Goal: Use online tool/utility: Use online tool/utility

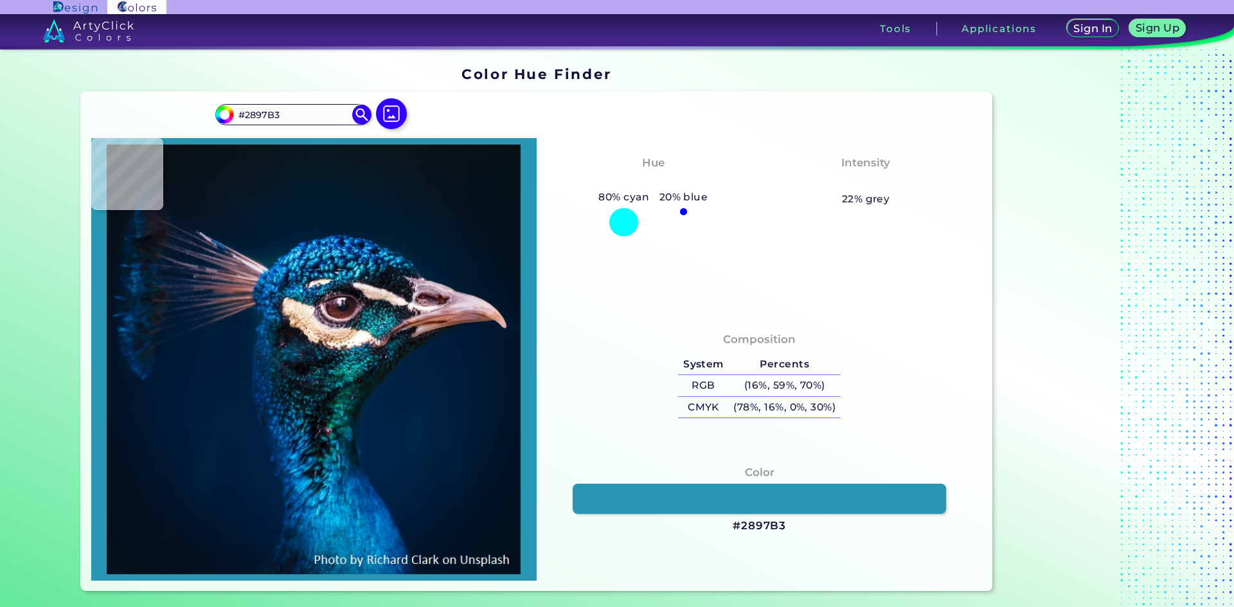
type input "#14648a"
type input "#14648A"
type input "#094380"
type input "#1d68a1"
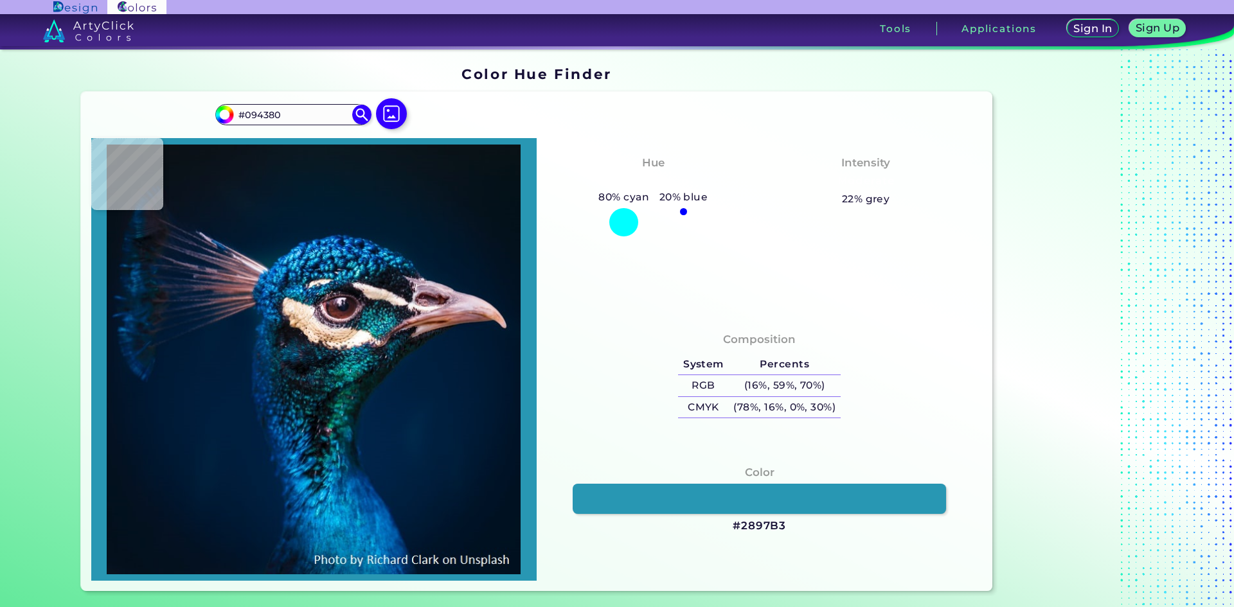
type input "#1D68A1"
type input "#3899d7"
type input "#3899D7"
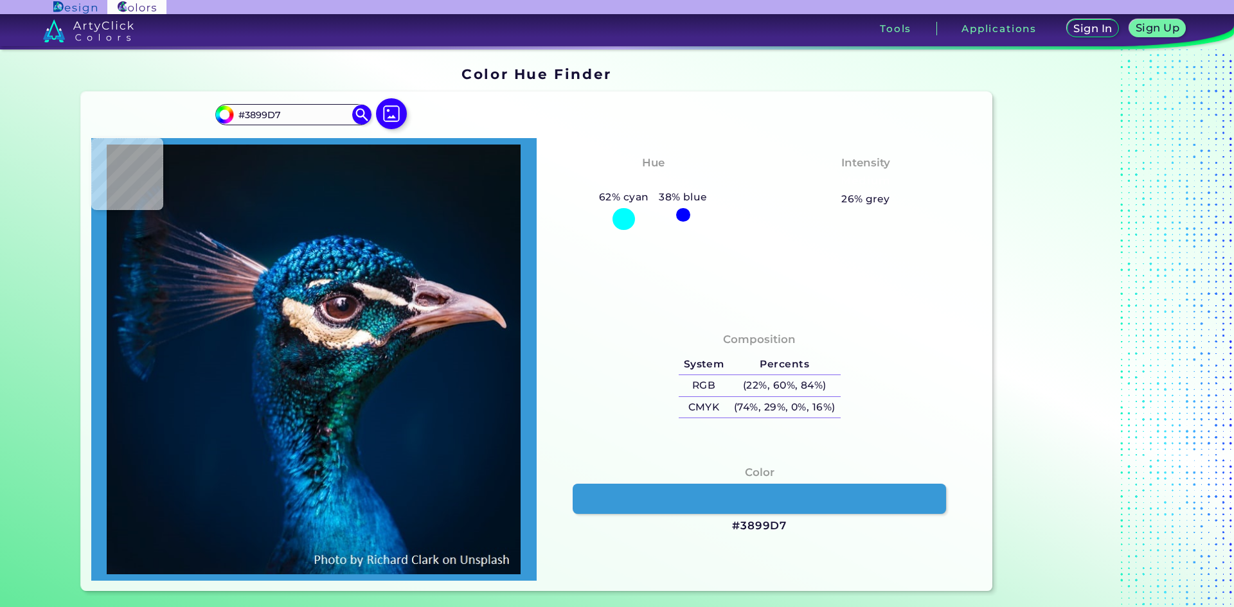
type input "#3bacdd"
type input "#3BACDD"
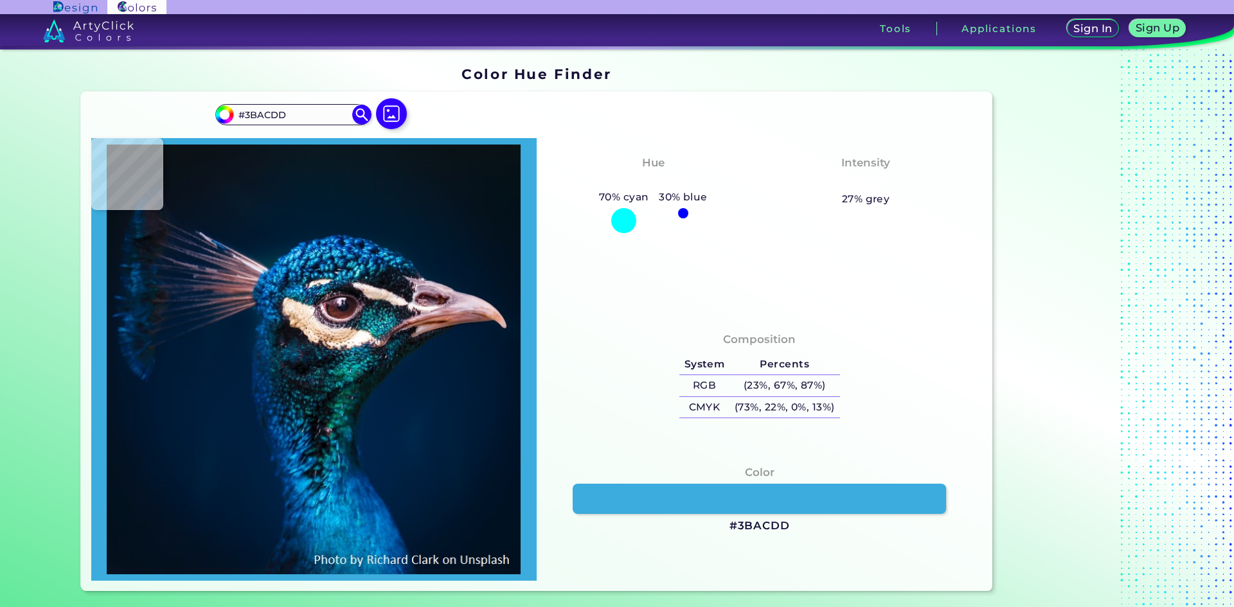
type input "#1e74a4"
type input "#1E74A4"
type input "#00335d"
type input "#00335D"
type input "#001f45"
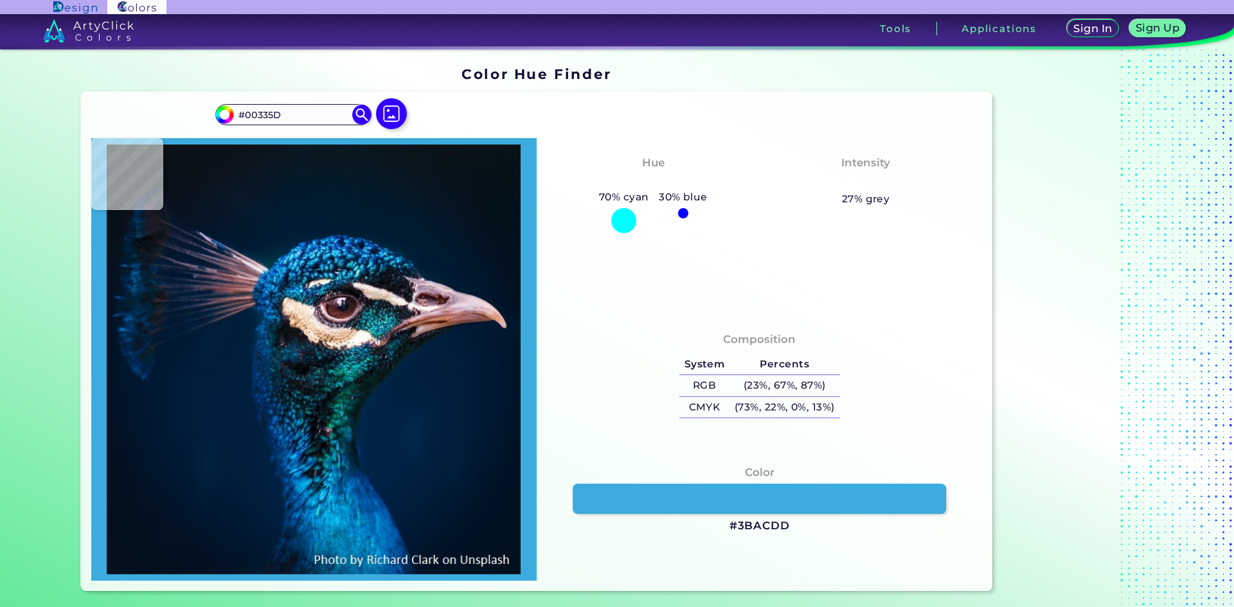
type input "#001F45"
type input "#001c41"
type input "#001C41"
type input "#012b50"
type input "#012B50"
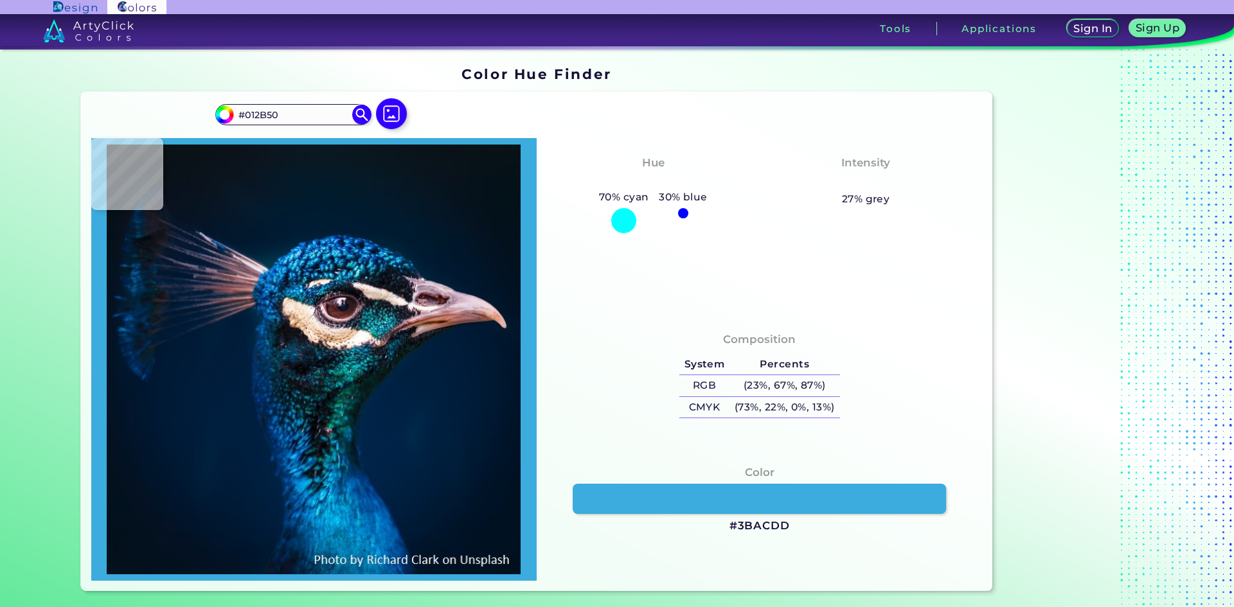
type input "#0d466b"
type input "#0D466B"
type input "#1a6892"
type input "#1A6892"
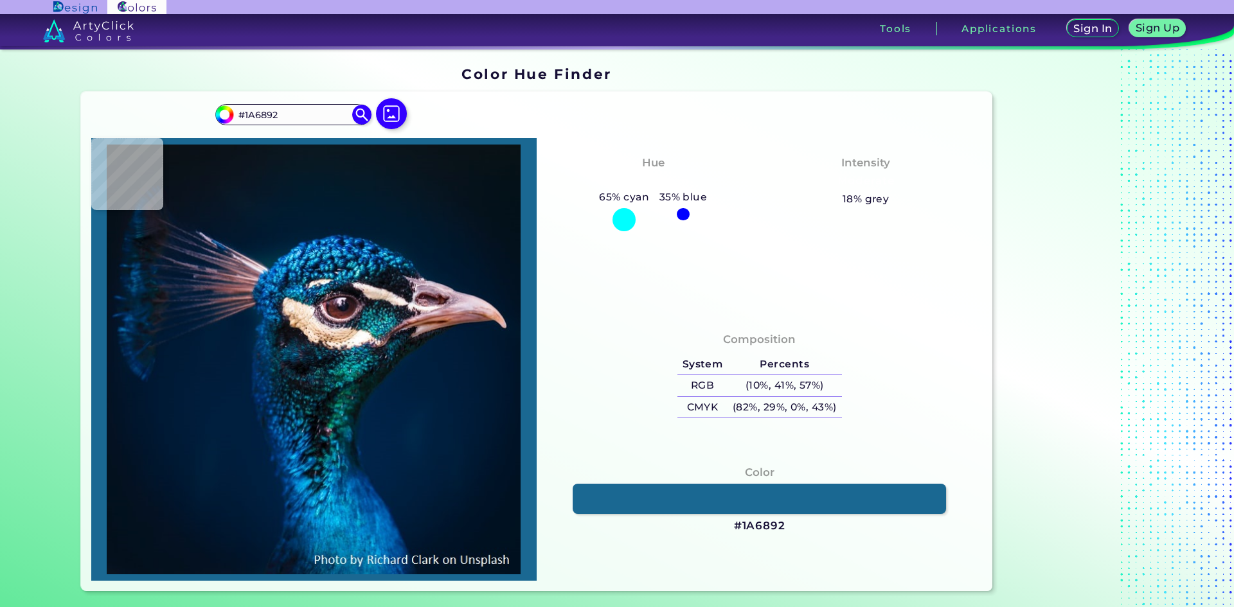
type input "#48a2c6"
type input "#48A2C6"
type input "#46b3d6"
type input "#46B3D6"
type input "#32a4c6"
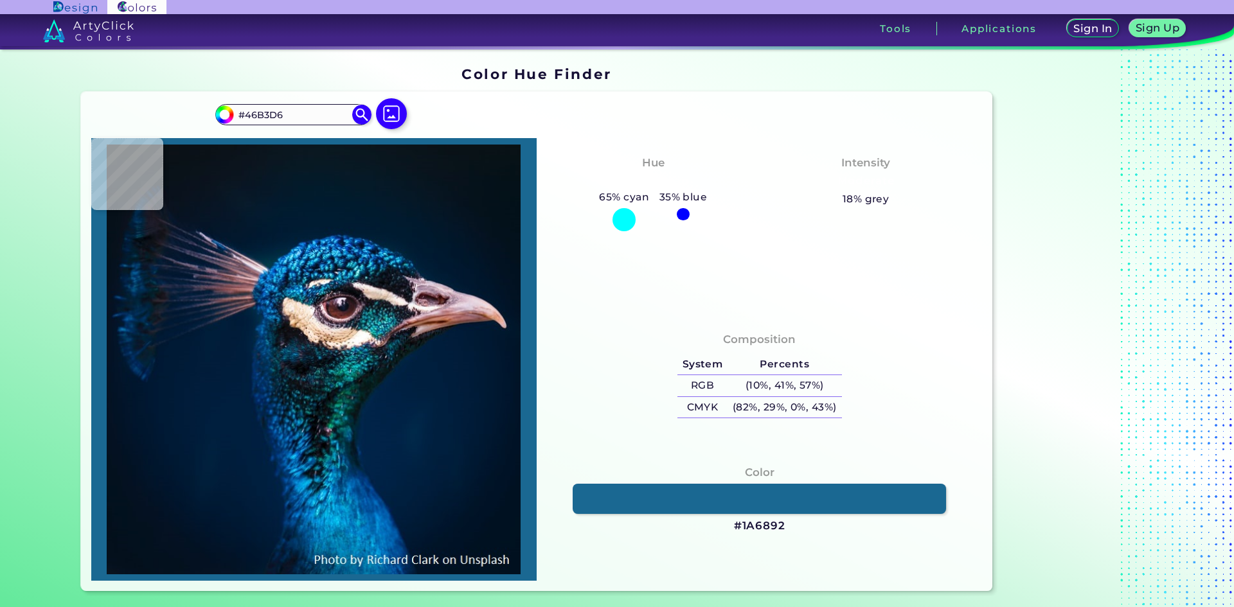
type input "#32A4C6"
type input "#2092b1"
type input "#2092B1"
type input "#0d768f"
type input "#0D768F"
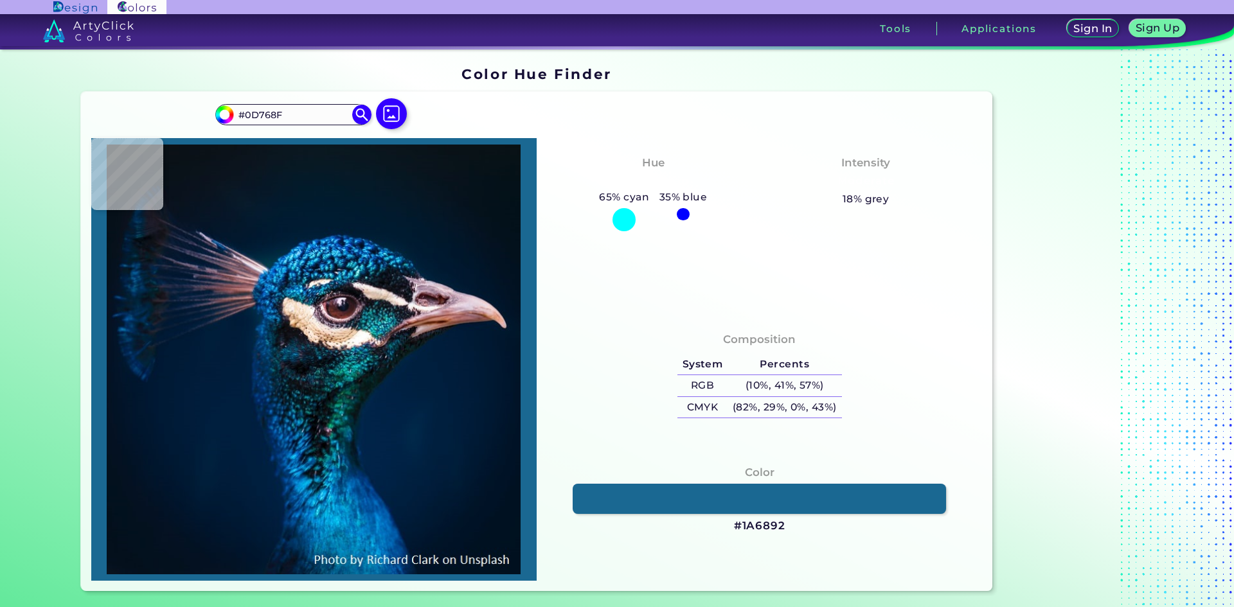
type input "#158a9d"
type input "#158A9D"
type input "#16879c"
type input "#16879C"
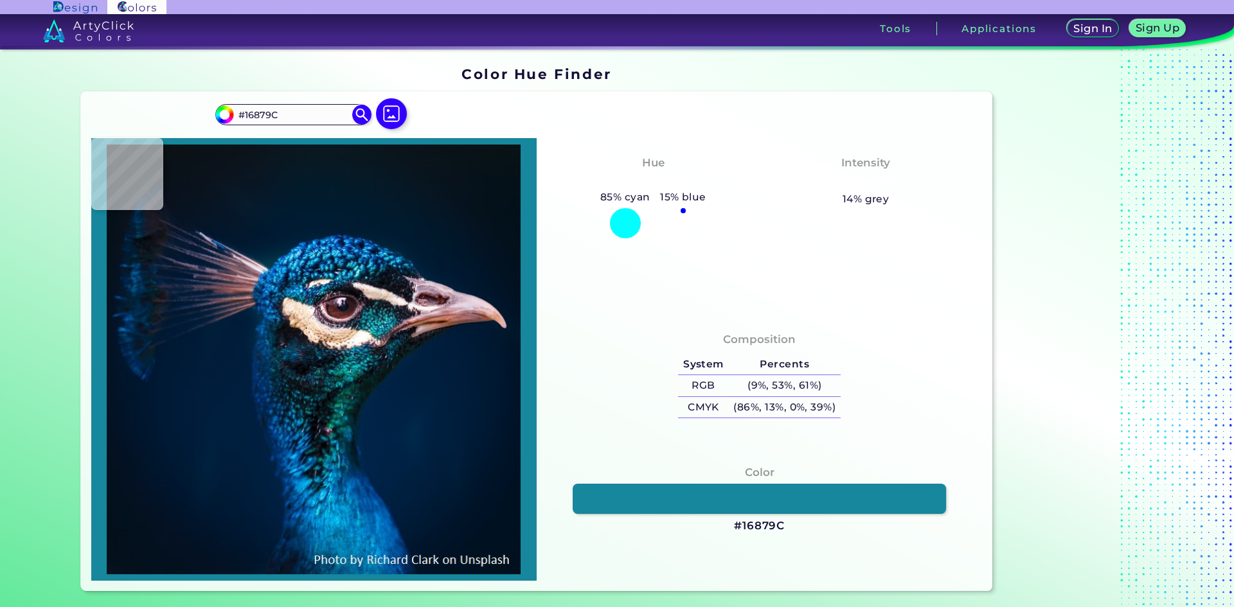
type input "#1f8fa4"
type input "#1F8FA4"
type input "#14798d"
type input "#14798D"
type input "#208197"
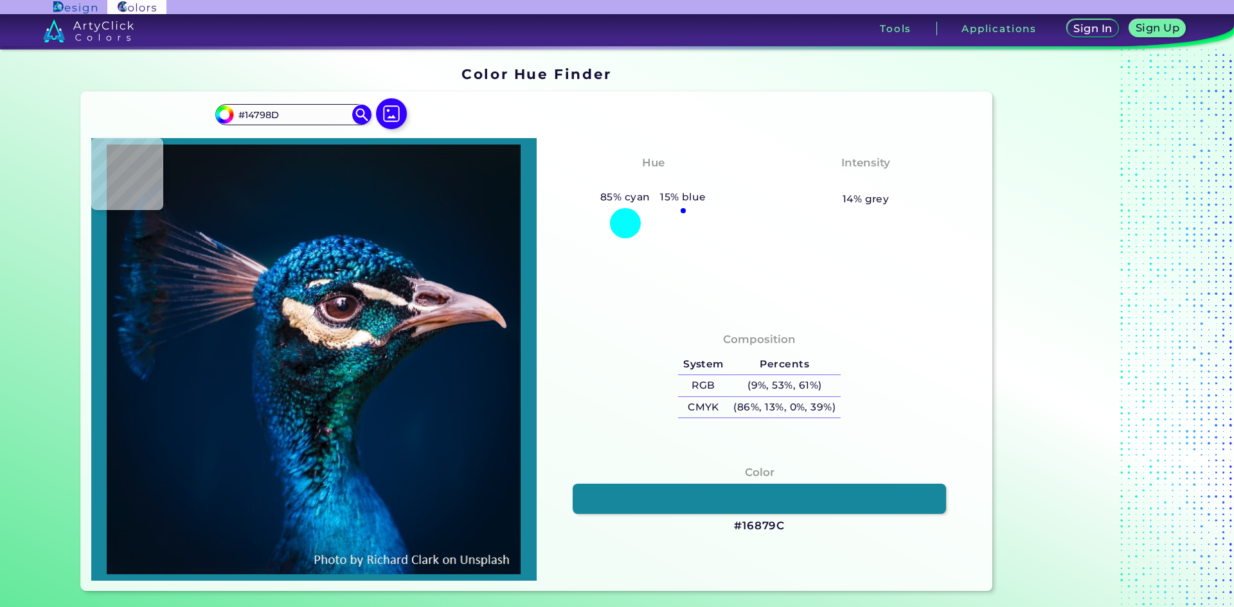
type input "#208197"
type input "#50a7bb"
type input "#50A7BB"
type input "#56b6c2"
type input "#56B6C2"
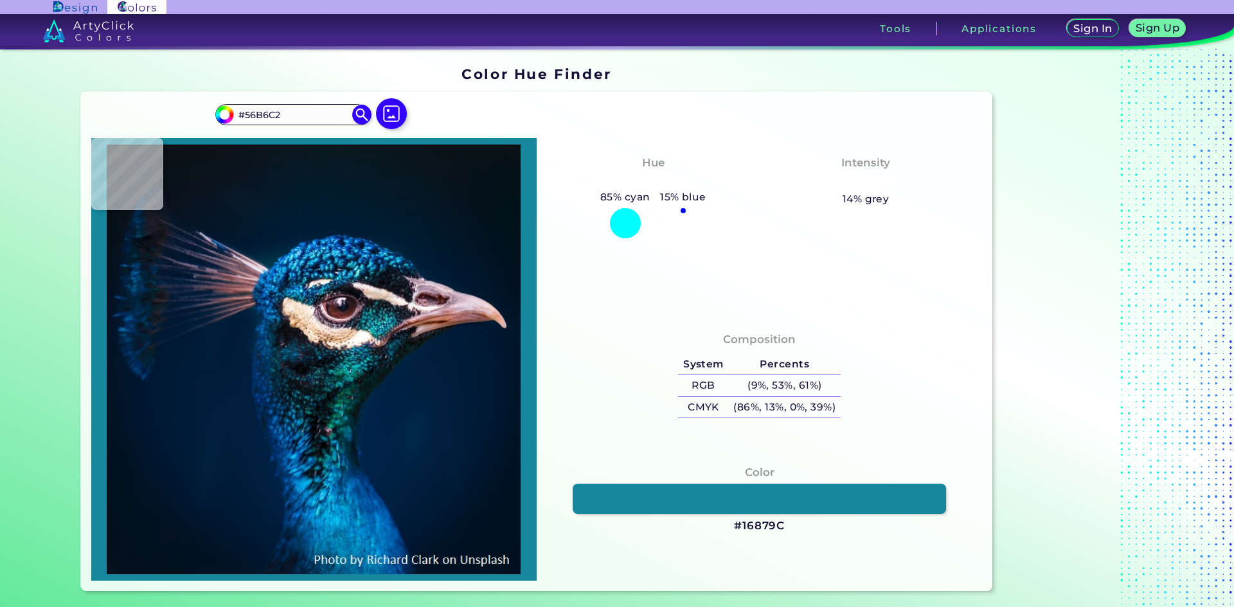
type input "#268c93"
type input "#268C93"
type input "#399fa3"
type input "#399FA3"
type input "#64dde3"
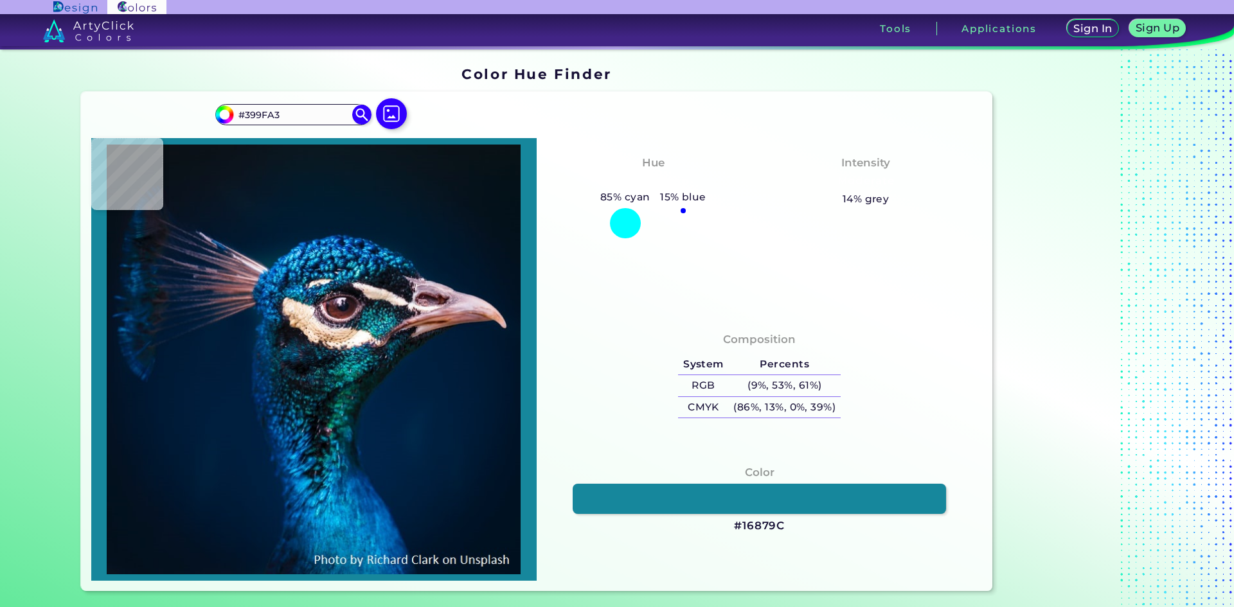
type input "#64DDE3"
type input "#44c3d1"
type input "#44C3D1"
type input "#1f9caf"
type input "#1F9CAF"
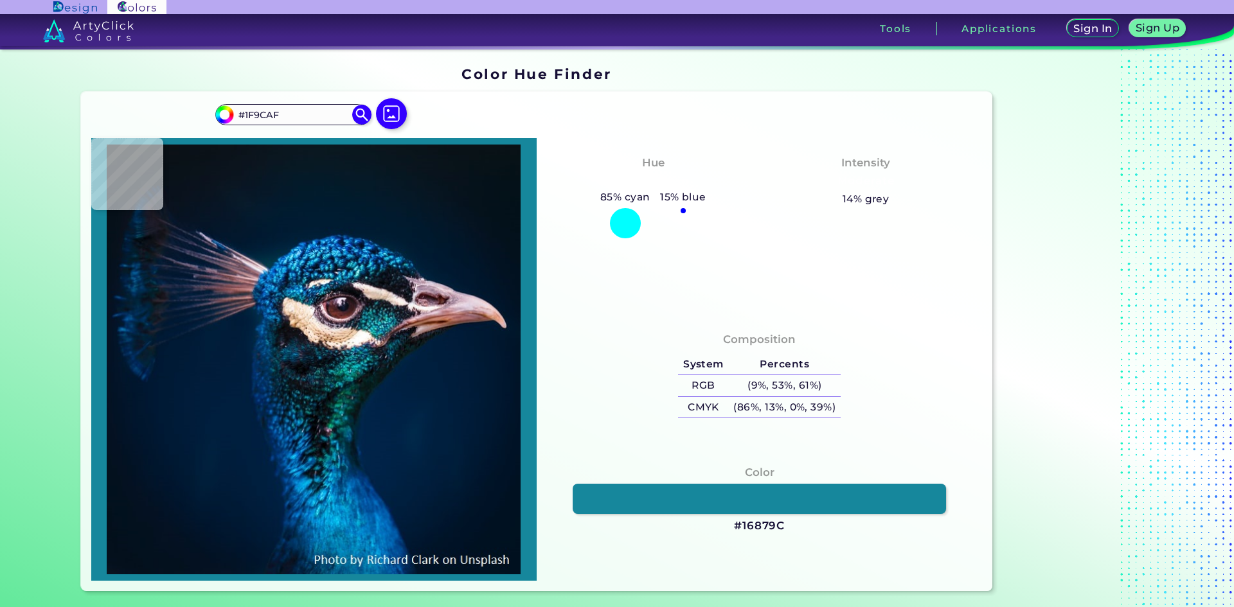
type input "#065571"
type input "#1a566f"
type input "#1A566F"
type input "#184a61"
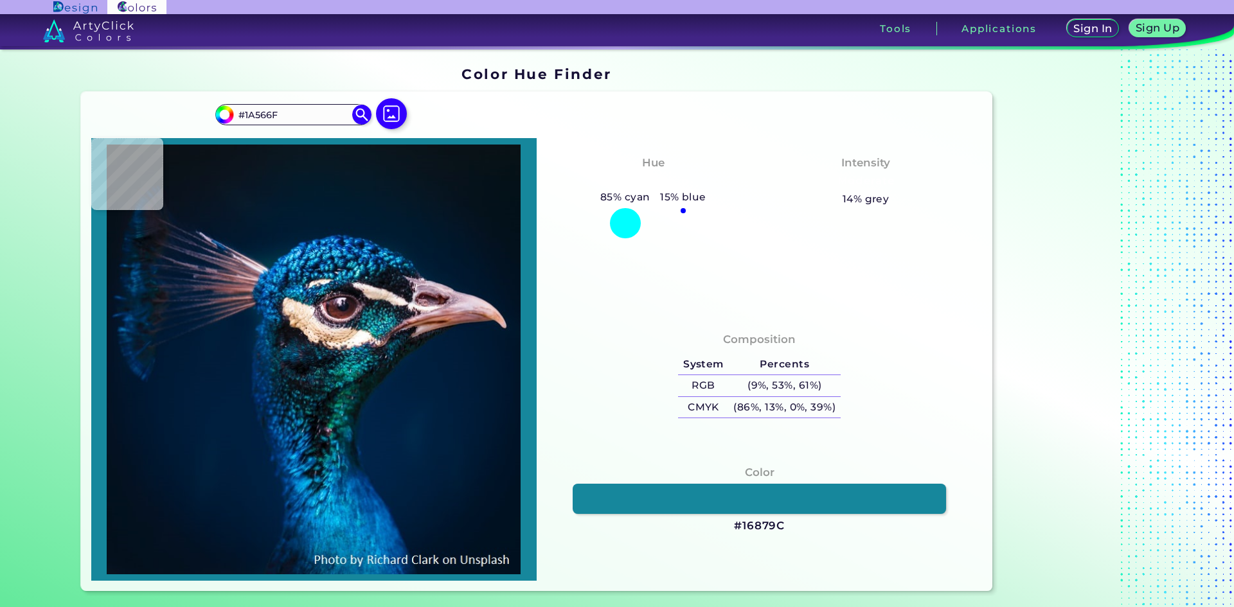
type input "#184A61"
type input "#081e31"
type input "#081E31"
type input "#2b3544"
type input "#2B3544"
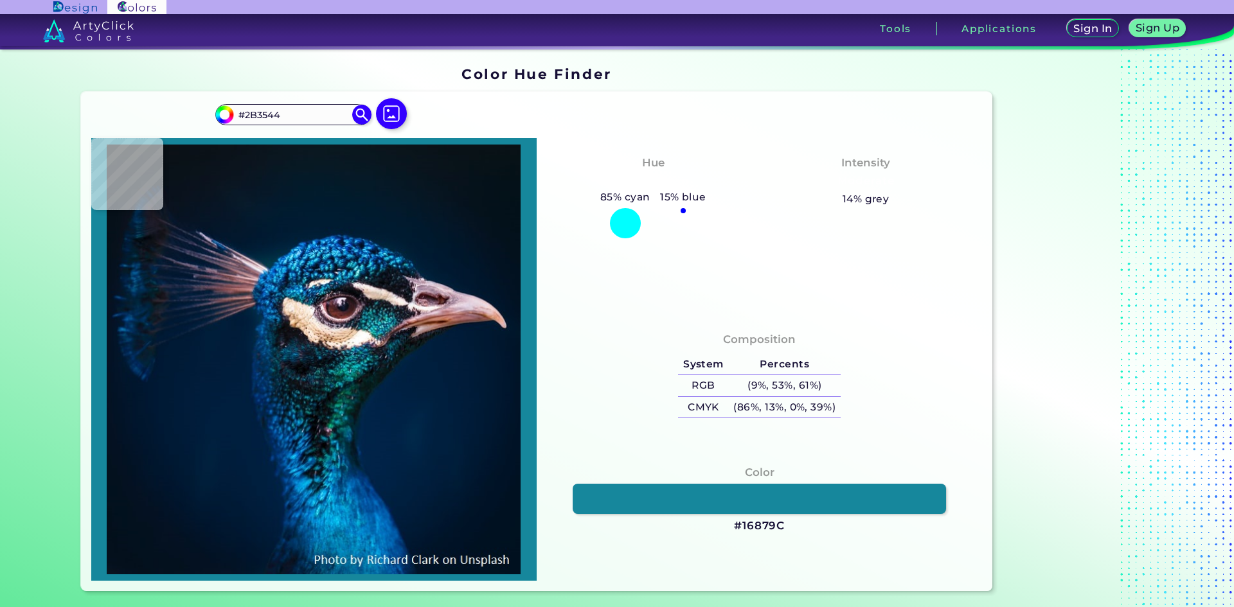
type input "#8d8d99"
type input "#8D8D99"
type input "#f5edf2"
type input "#F5EDF2"
type input "#f8eef1"
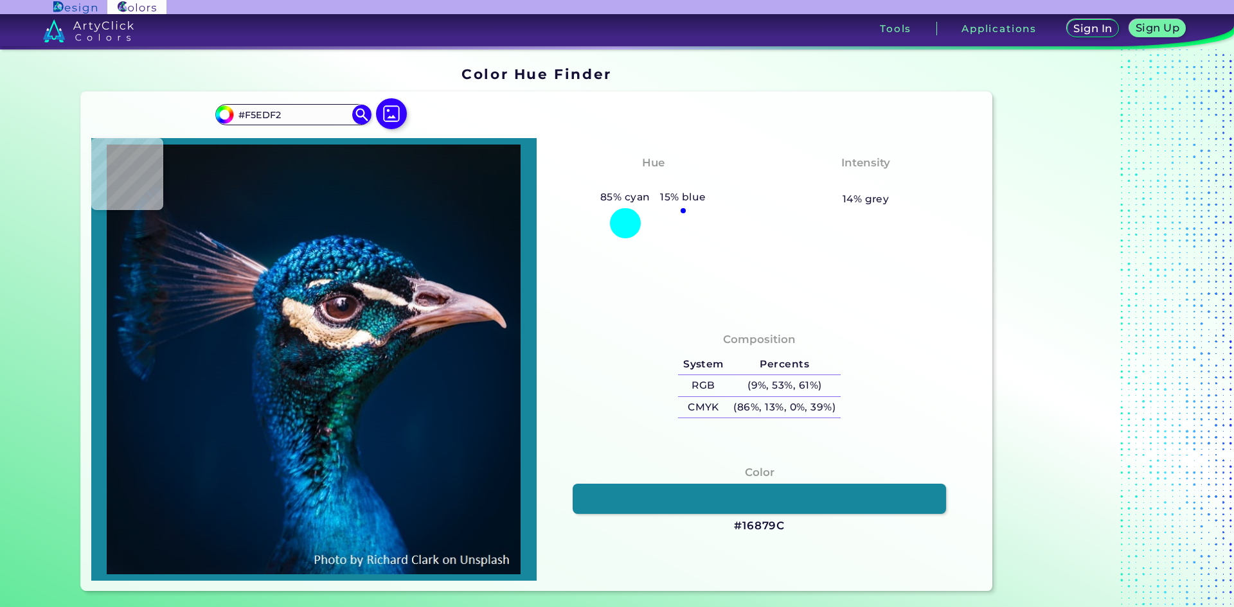
type input "#F8EEF1"
type input "#f4e9eb"
type input "#F4E9EB"
type input "#c3afb5"
type input "#C3AFB5"
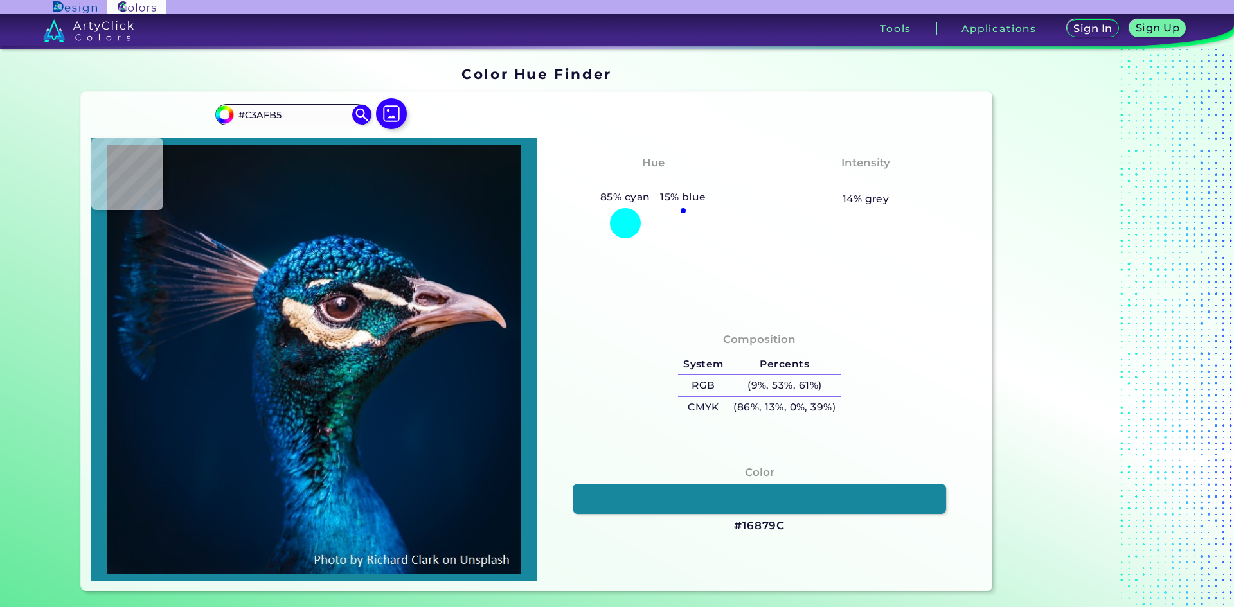
type input "#937b85"
type input "#937B85"
type input "#624a54"
type input "#624A54"
type input "#2a1a24"
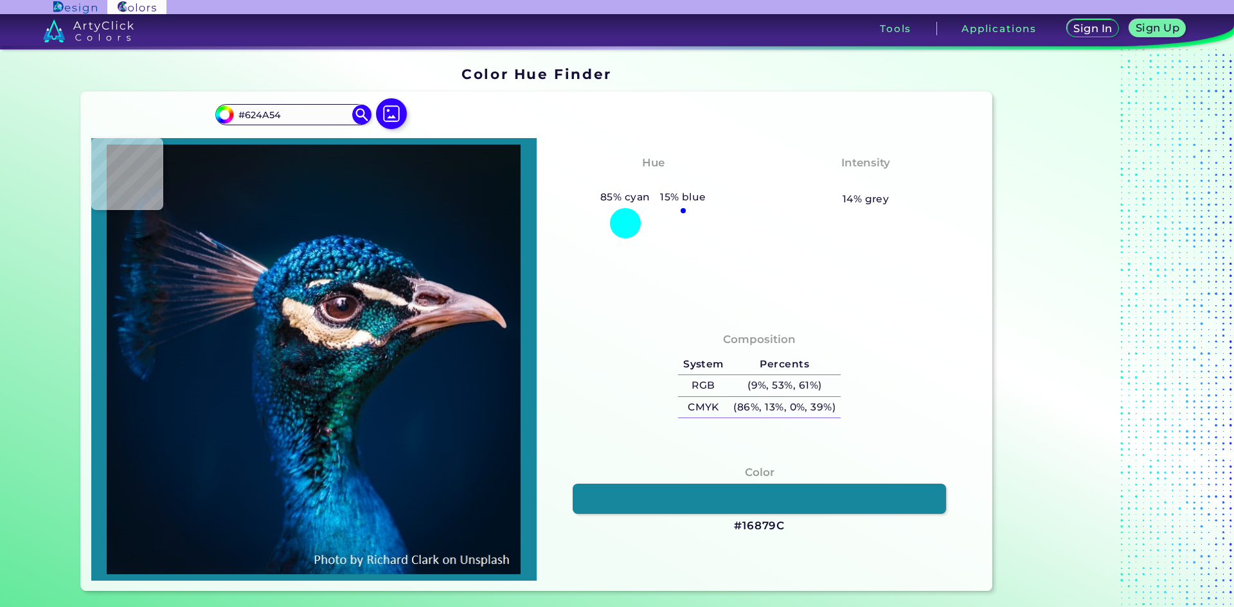
type input "#2A1A24"
type input "#151115"
type input "#0a0f12"
type input "#0A0F12"
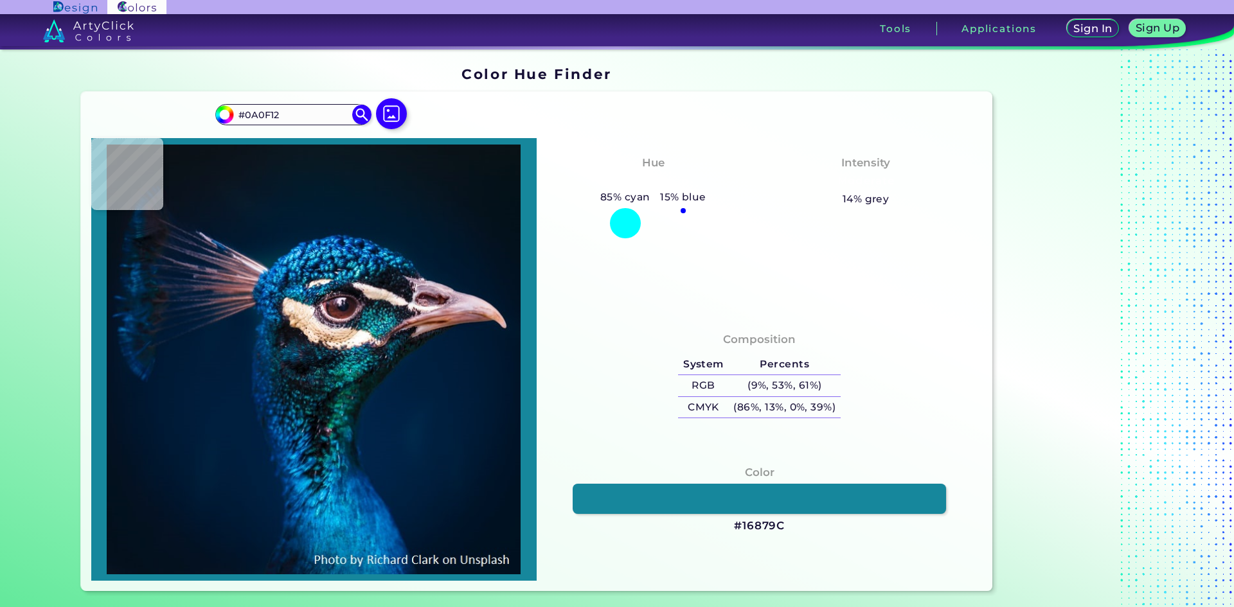
type input "#05090e"
type input "#05090E"
type input "#050509"
type input "#010105"
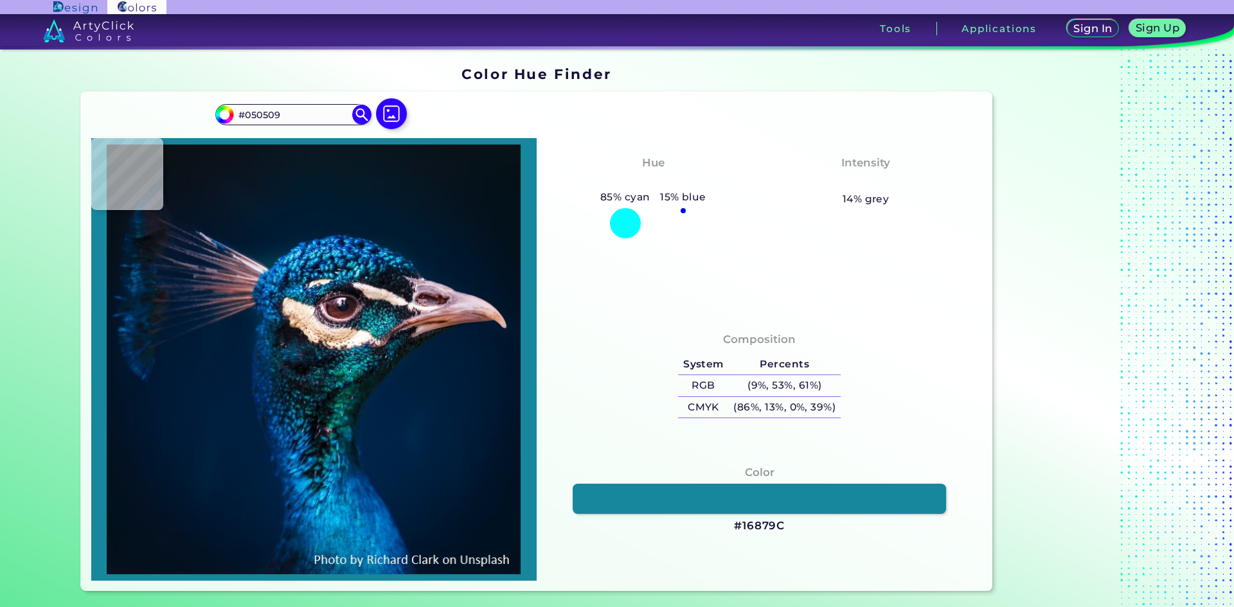
type input "#010105"
type input "#0b0d12"
type input "#0B0D12"
type input "#111017"
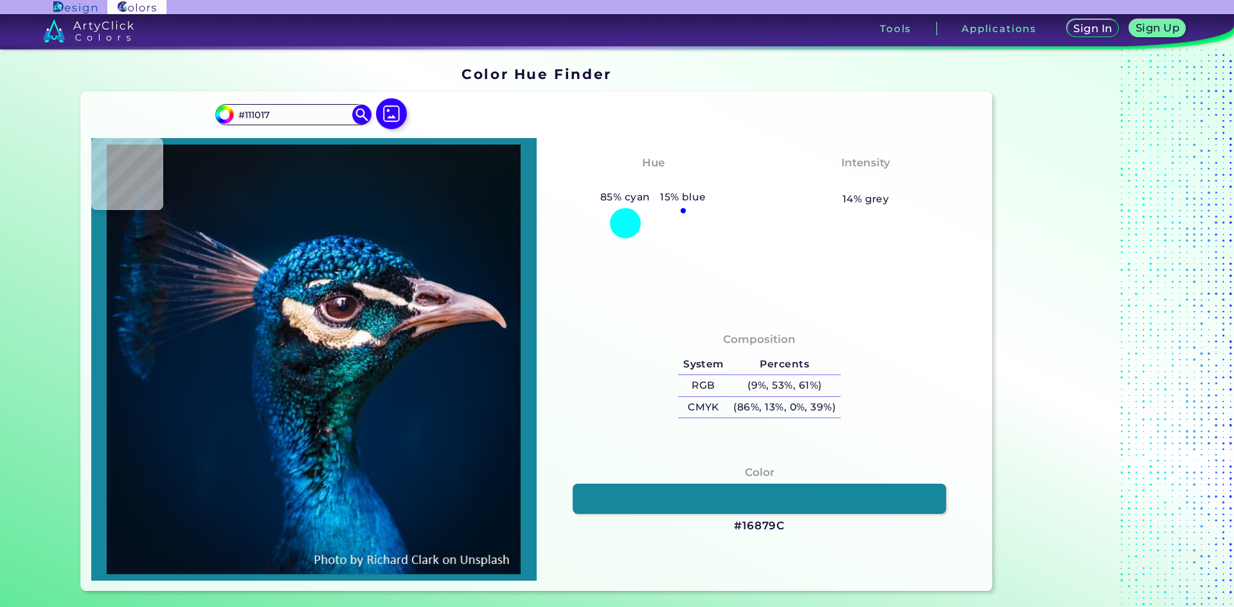
type input "#0b0811"
type input "#0B0811"
type input "#3d303b"
type input "#3D303B"
type input "#685c66"
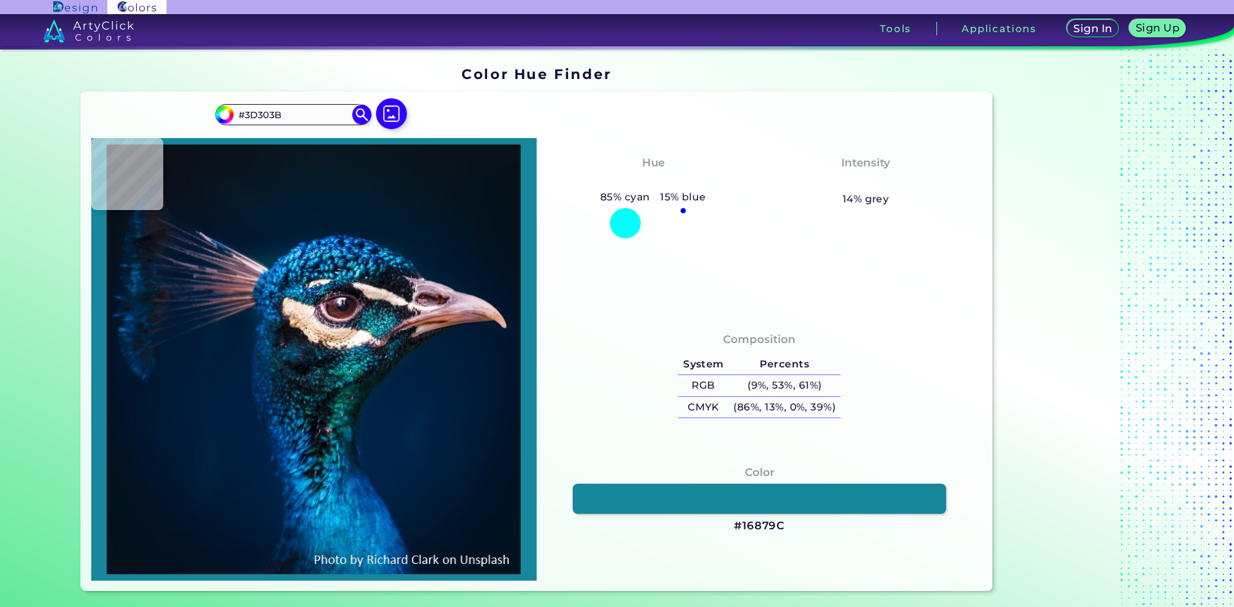
type input "#685C66"
type input "#110610"
type input "#1c111c"
type input "#1C111C"
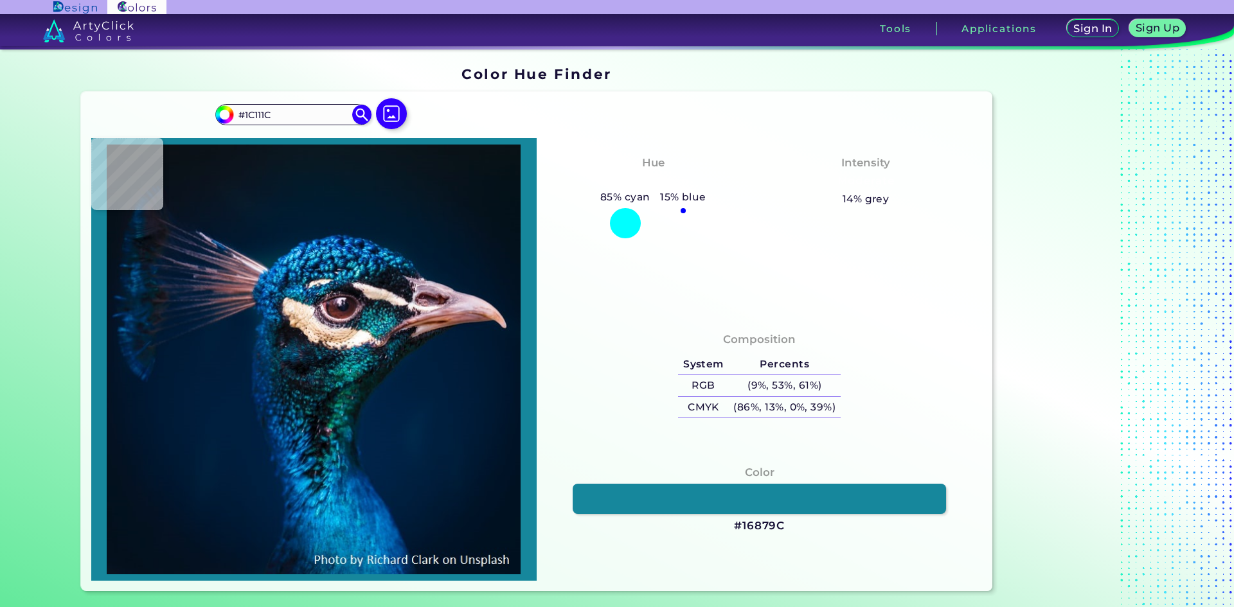
type input "#2e222e"
type input "#2E222E"
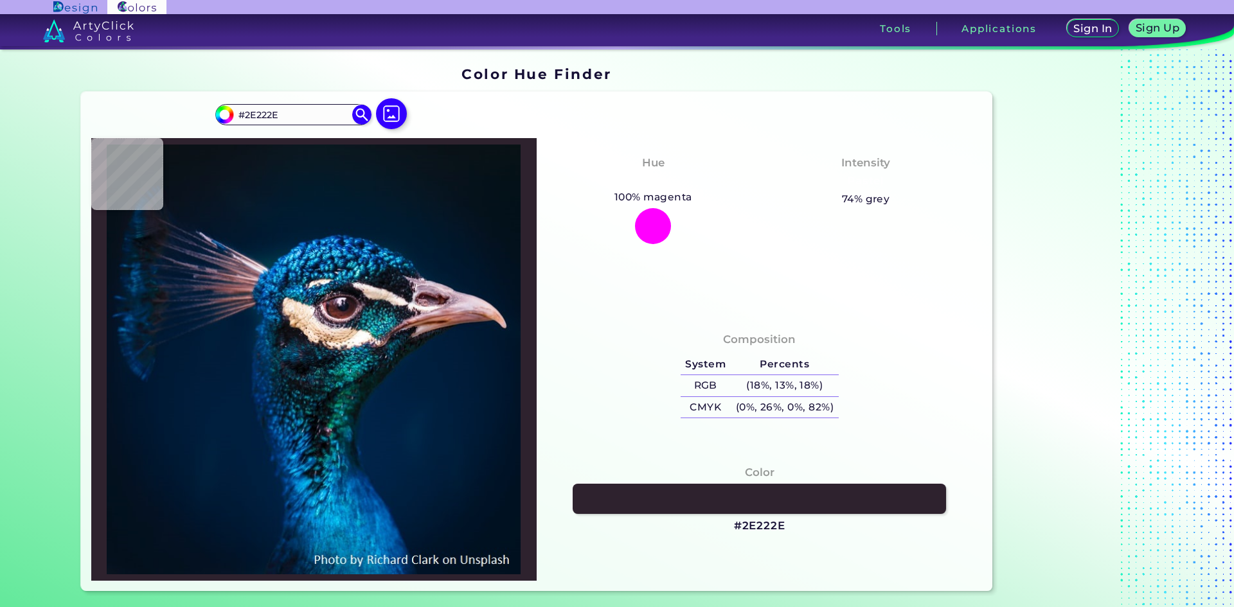
type input "#2f1f2c"
type input "#2F1F2C"
type input "#51404f"
type input "#51404F"
type input "#5f4f5f"
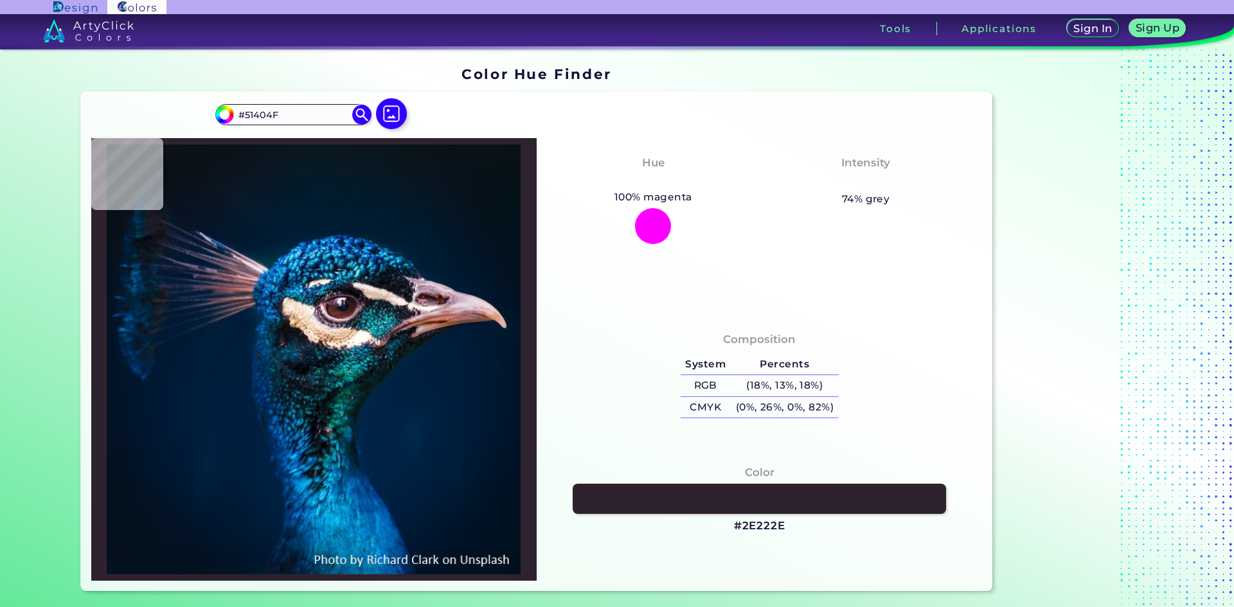
type input "#5F4F5F"
type input "#635161"
type input "#7a6779"
type input "#7A6779"
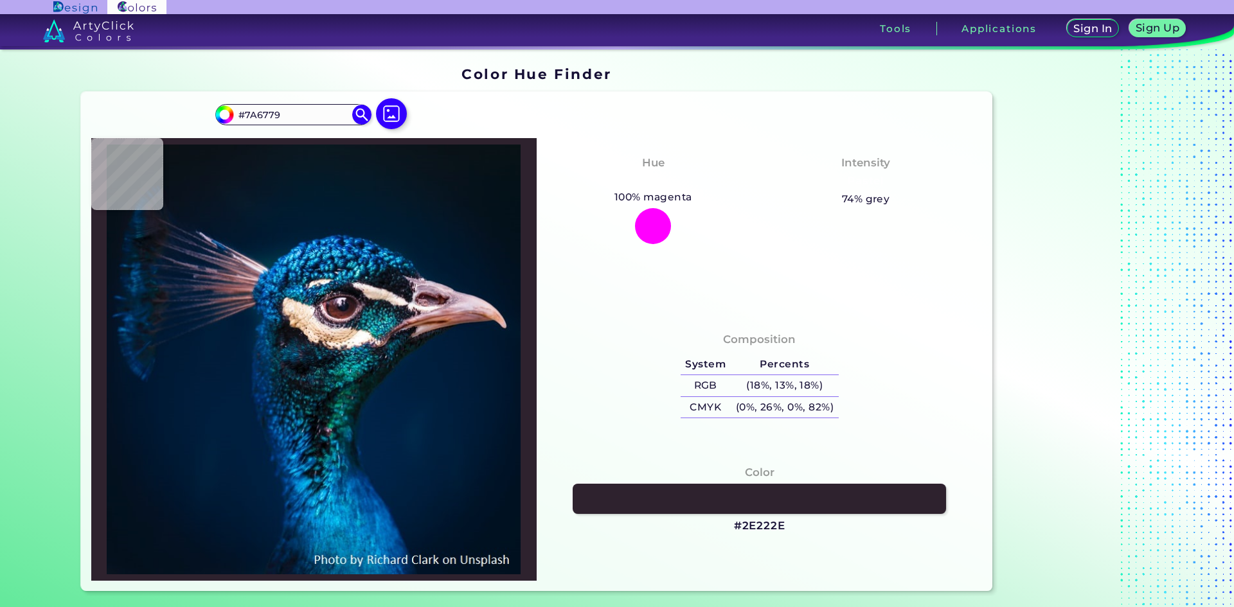
type input "#6f606f"
type input "#6F606F"
type input "#433544"
type input "#423746"
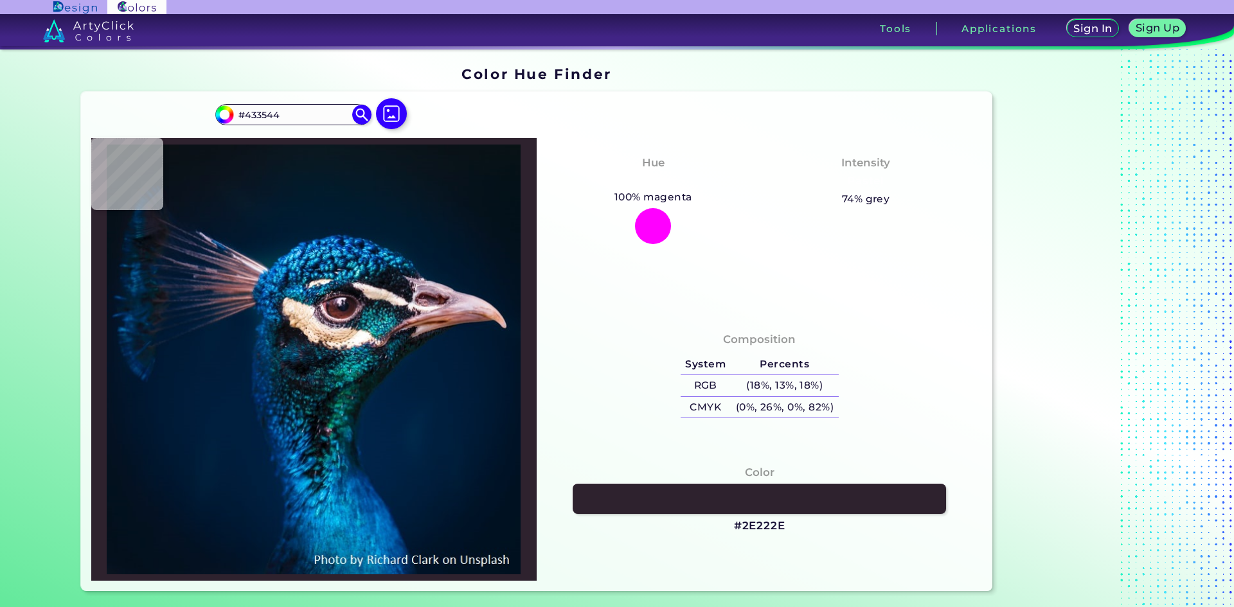
type input "#423746"
type input "#2a222f"
type input "#2A222F"
type input "#2a2a36"
type input "#2A2A36"
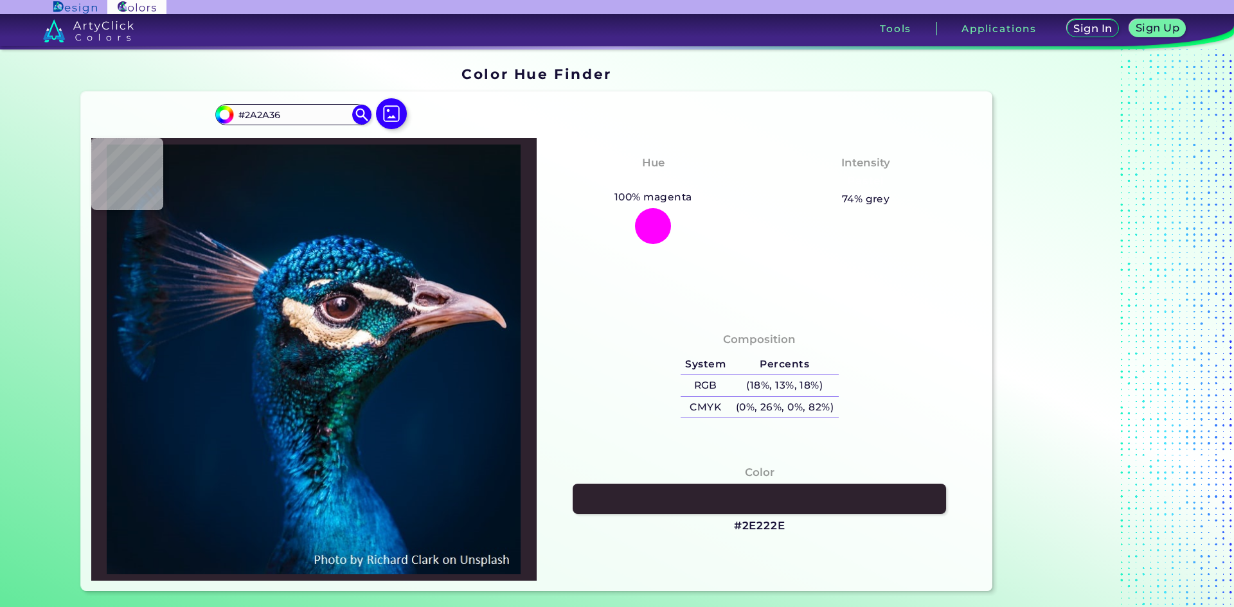
type input "#1a313b"
type input "#1A313B"
type input "#1b4554"
type input "#1B4554"
type input "#205367"
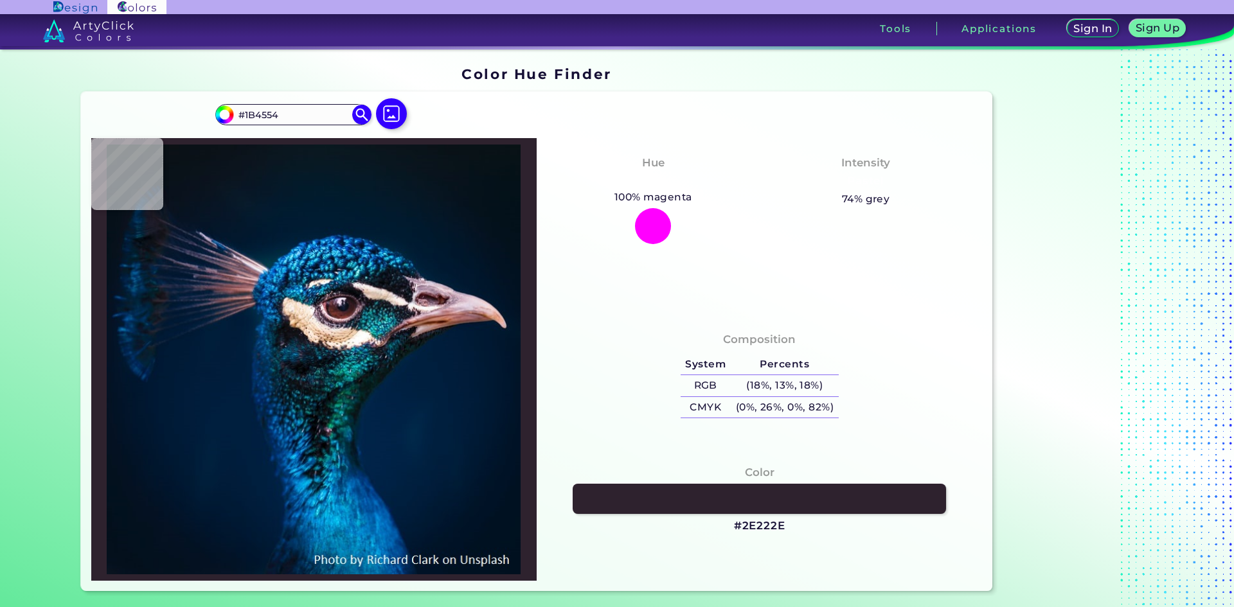
type input "#205367"
type input "#275c6e"
type input "#275C6E"
type input "#235a62"
type input "#235A62"
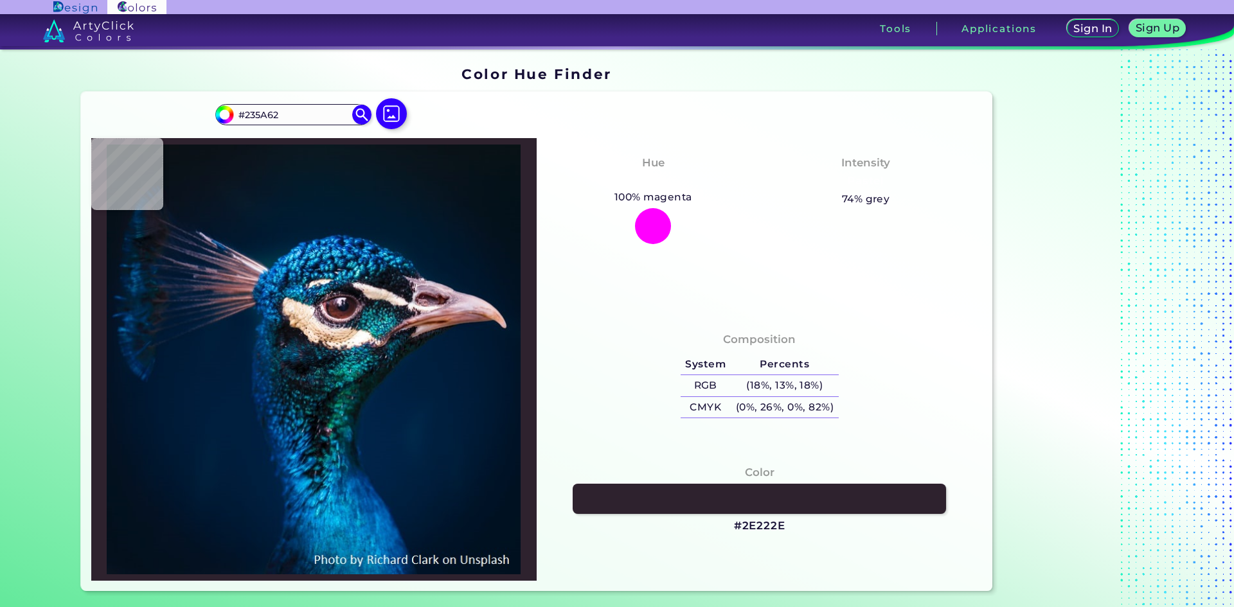
type input "#072b2e"
type input "#072B2E"
type input "#143b41"
type input "#143B41"
type input "#417c85"
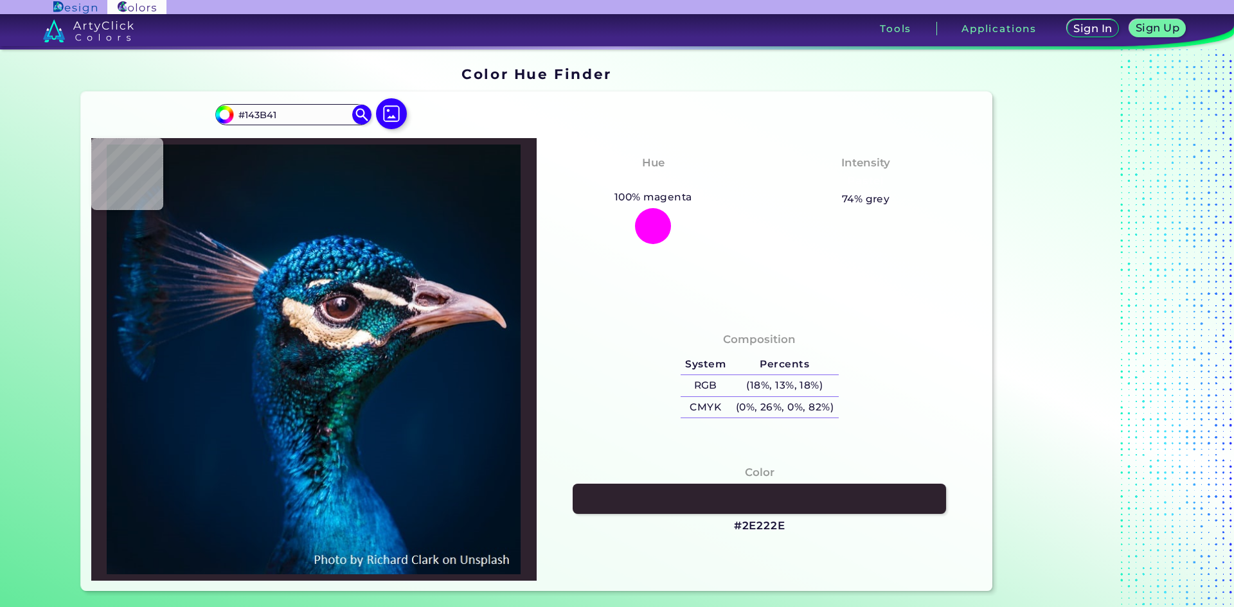
type input "#417C85"
type input "#357e7c"
type input "#357E7C"
type input "#074f4f"
type input "#074F4F"
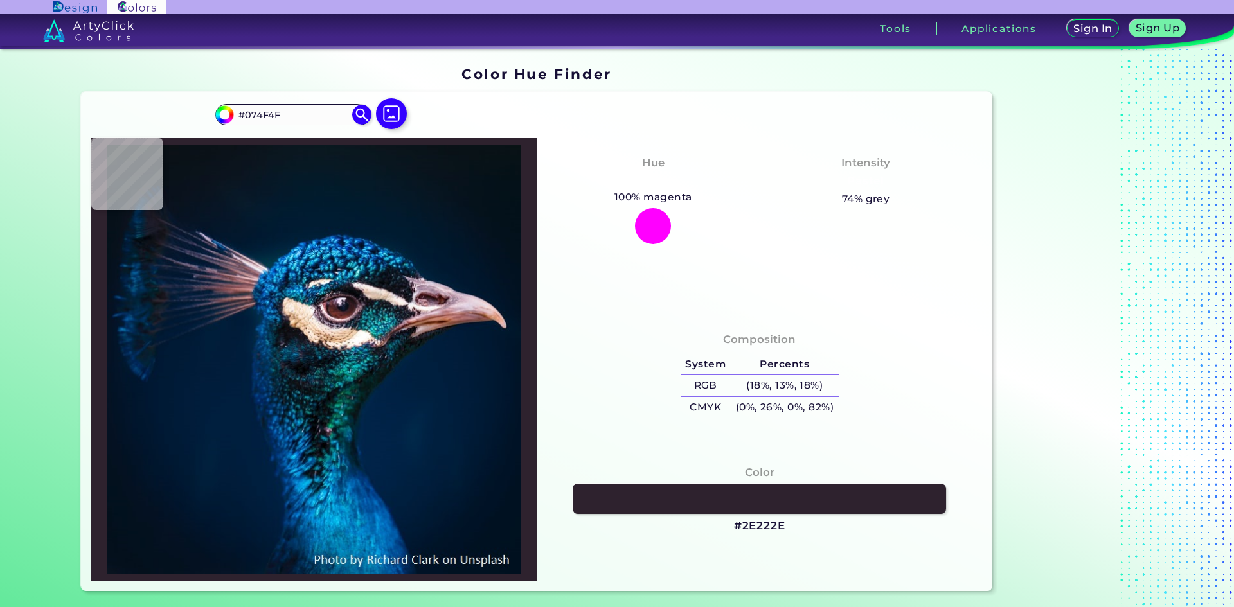
type input "#00414c"
type input "#00414C"
type input "#126873"
type input "#12717b"
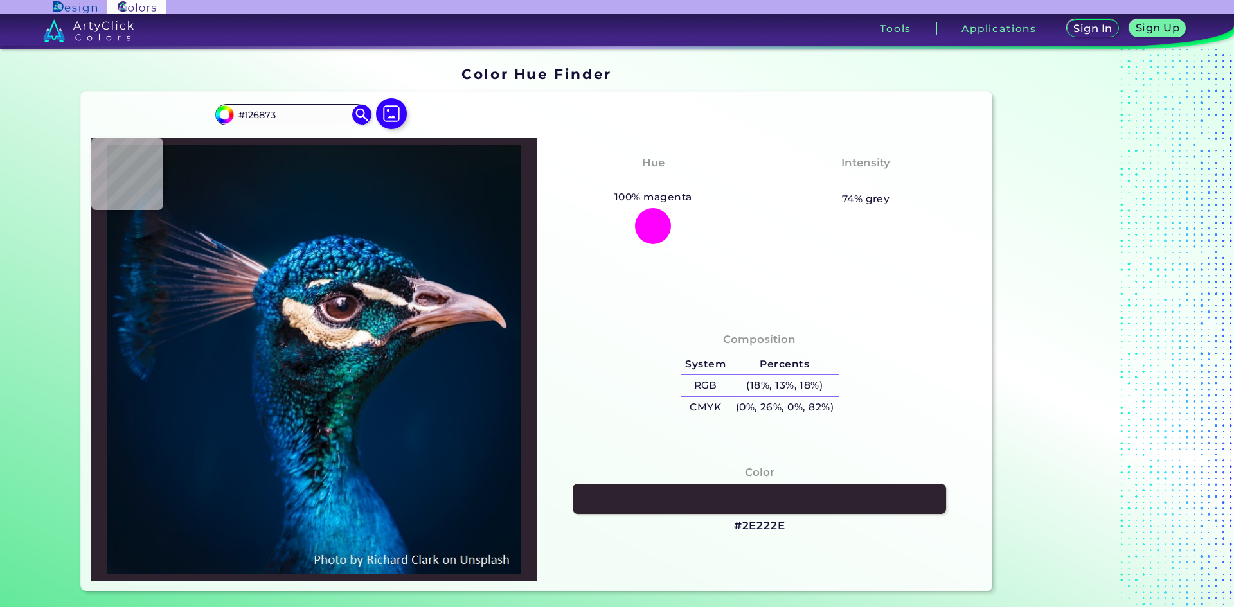
type input "#12717B"
type input "#0f4d56"
type input "#0F4D56"
type input "#104149"
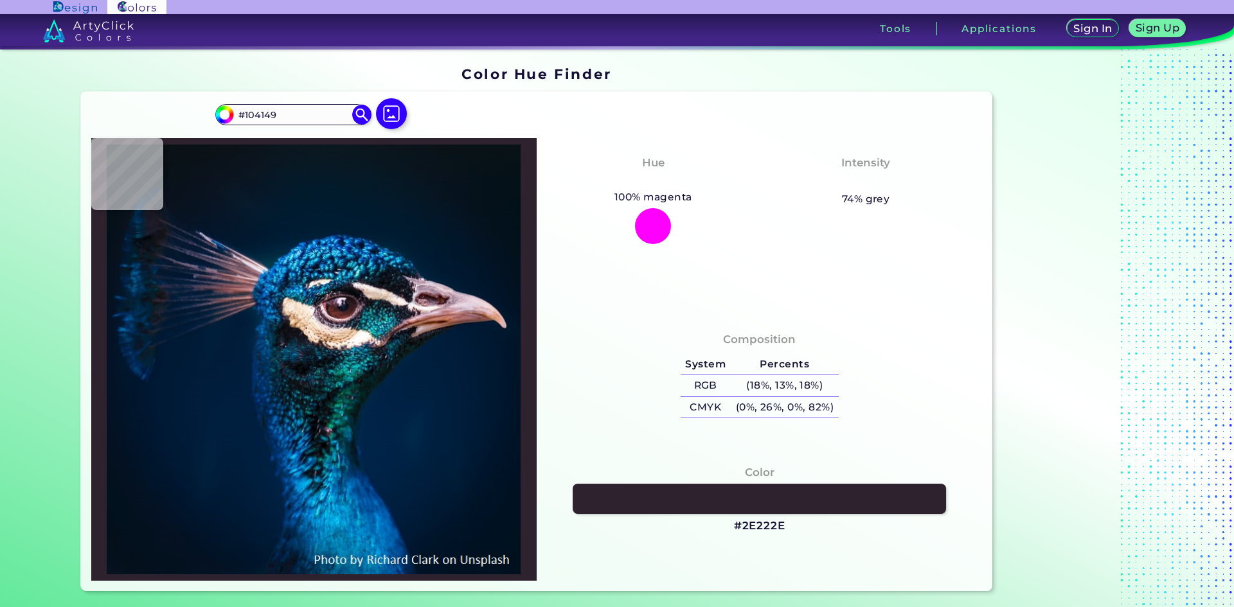
type input "#0a2934"
type input "#0A2934"
type input "#081e2e"
type input "#081E2E"
type input "#103446"
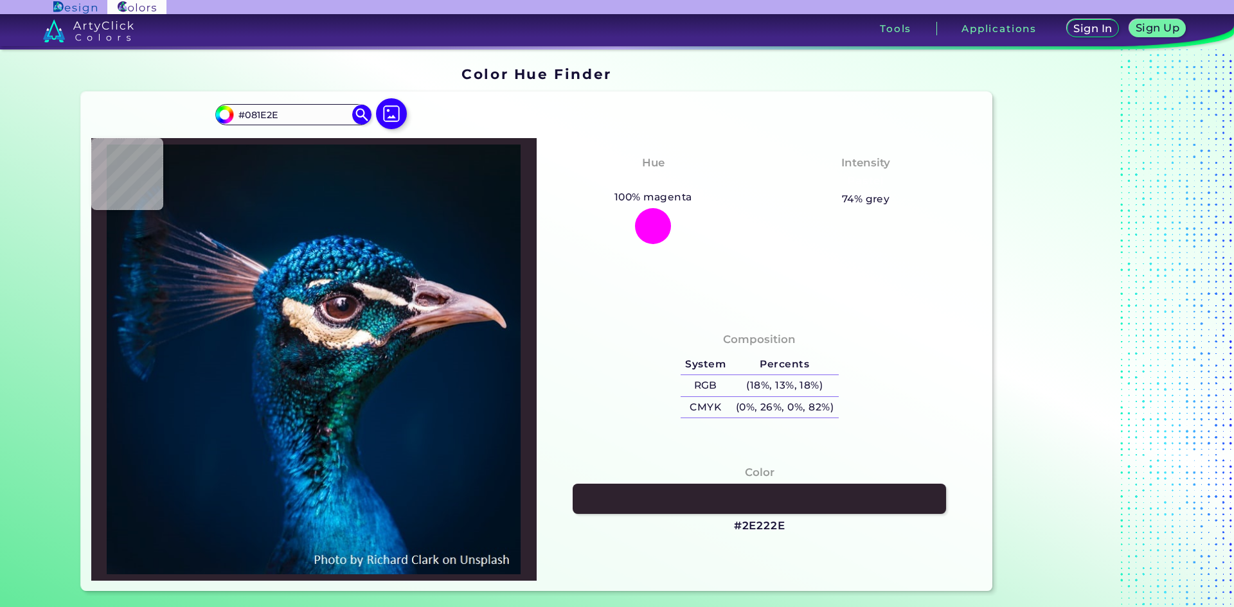
type input "#103446"
type input "#2b6273"
type input "#2B6273"
type input "#257081"
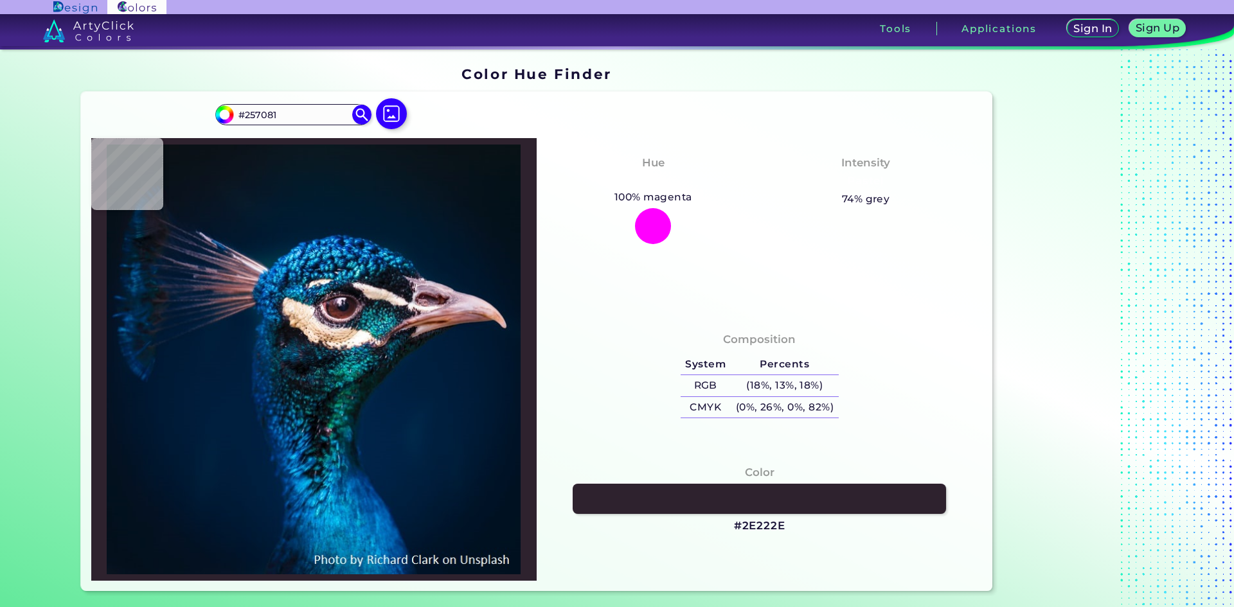
type input "#165d71"
type input "#165D71"
type input "#2d7e94"
type input "#2D7E94"
type input "#4fa8b9"
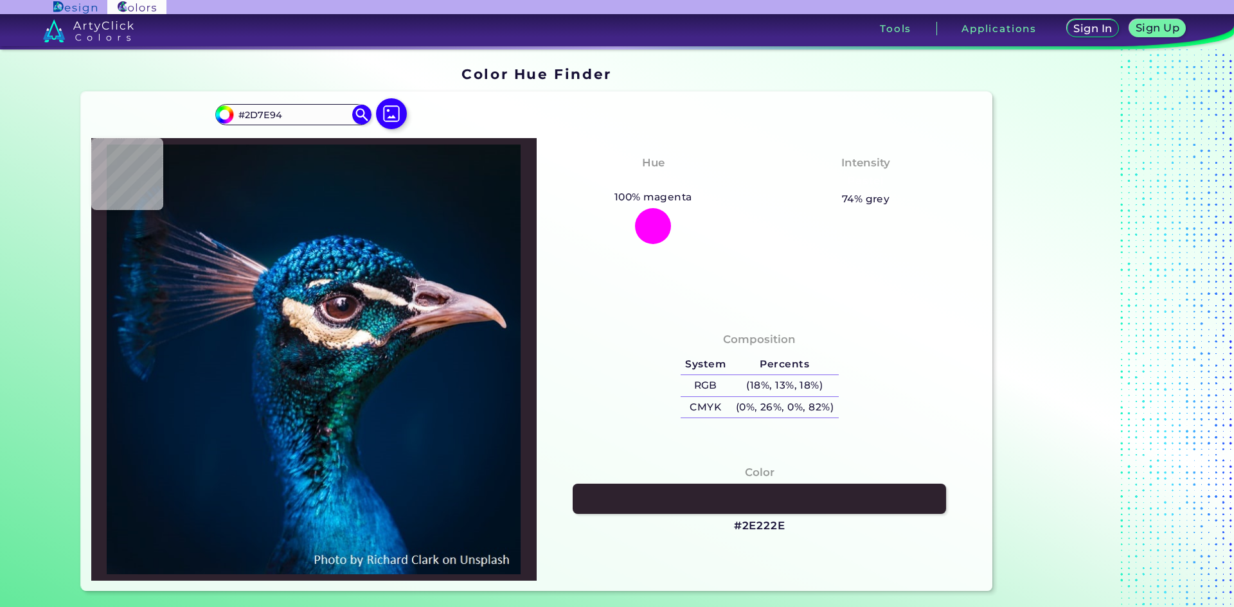
type input "#4FA8B9"
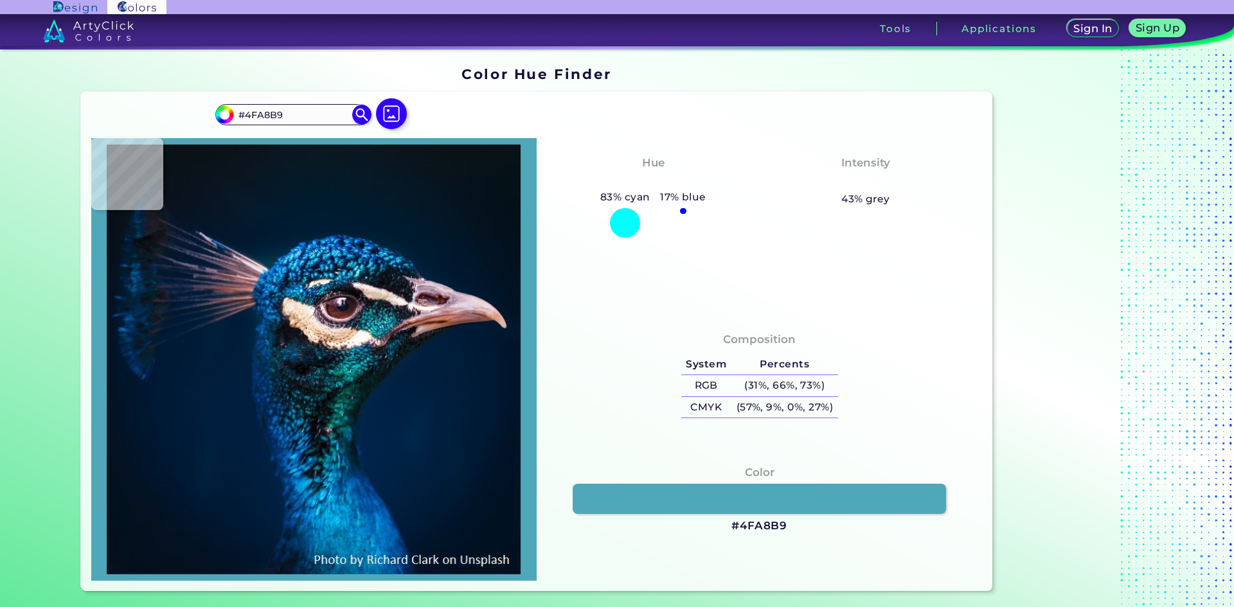
type input "#3a939e"
type input "#3A939E"
type input "#0b555e"
type input "#0B555E"
type input "#03404a"
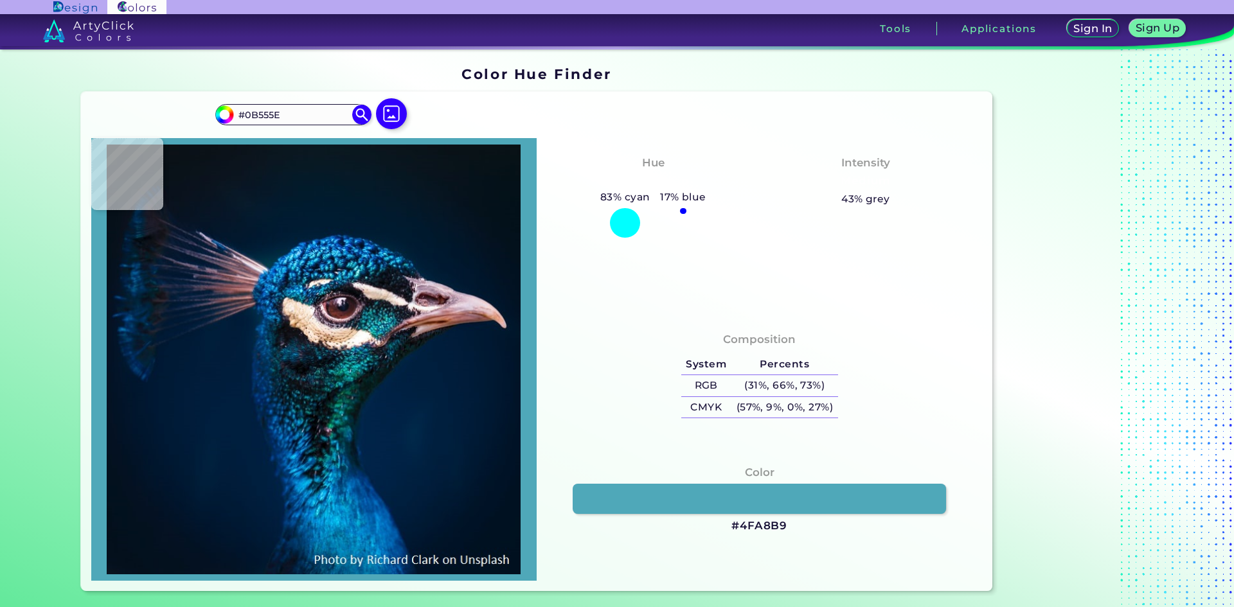
type input "#03404A"
type input "#044552"
type input "#014453"
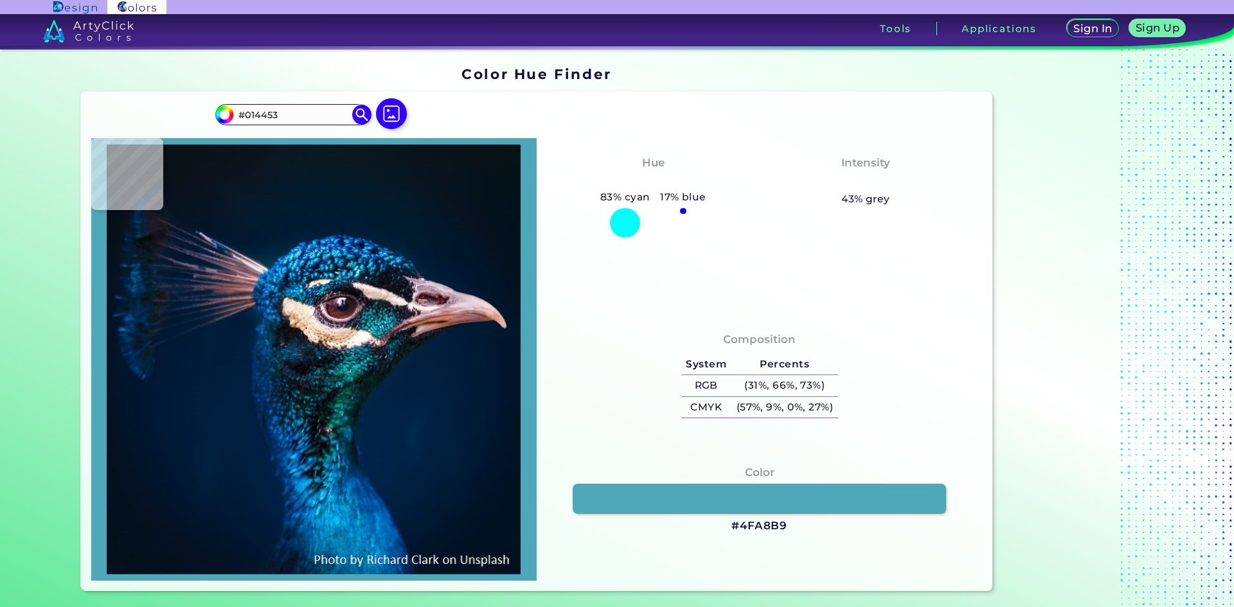
type input "#024f5b"
type input "#024F5B"
type input "#1e848b"
type input "#1E848B"
type input "#3eb5ba"
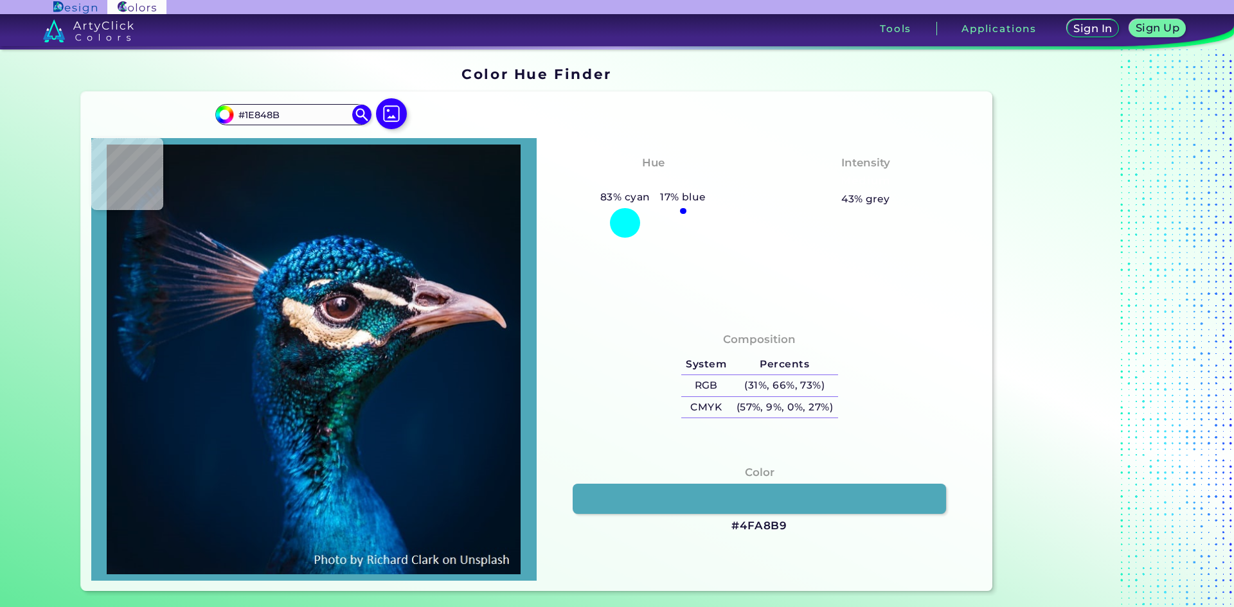
type input "#3EB5BA"
type input "#37b1b9"
type input "#37B1B9"
type input "#298893"
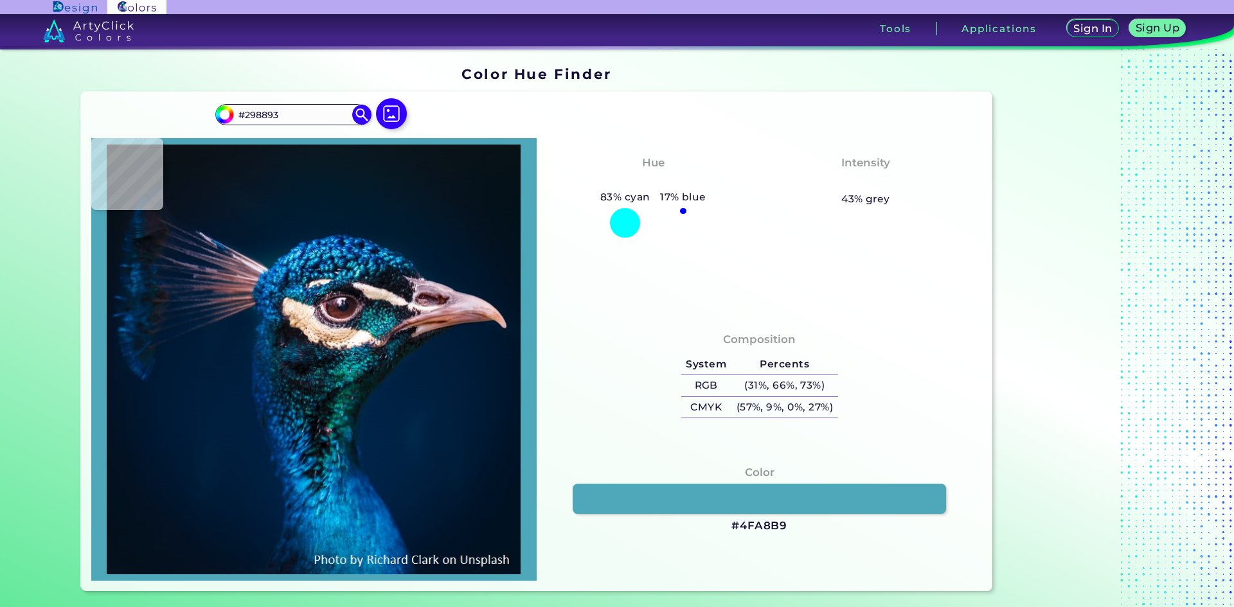
type input "#195560"
type input "#17434b"
type input "#17434B"
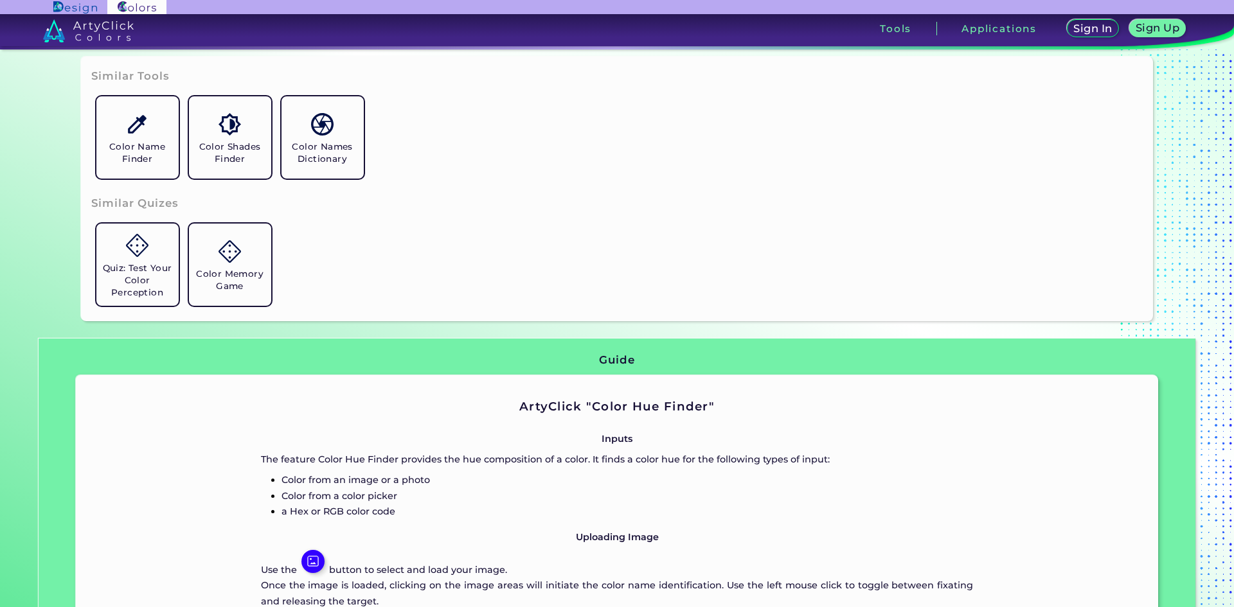
scroll to position [514, 0]
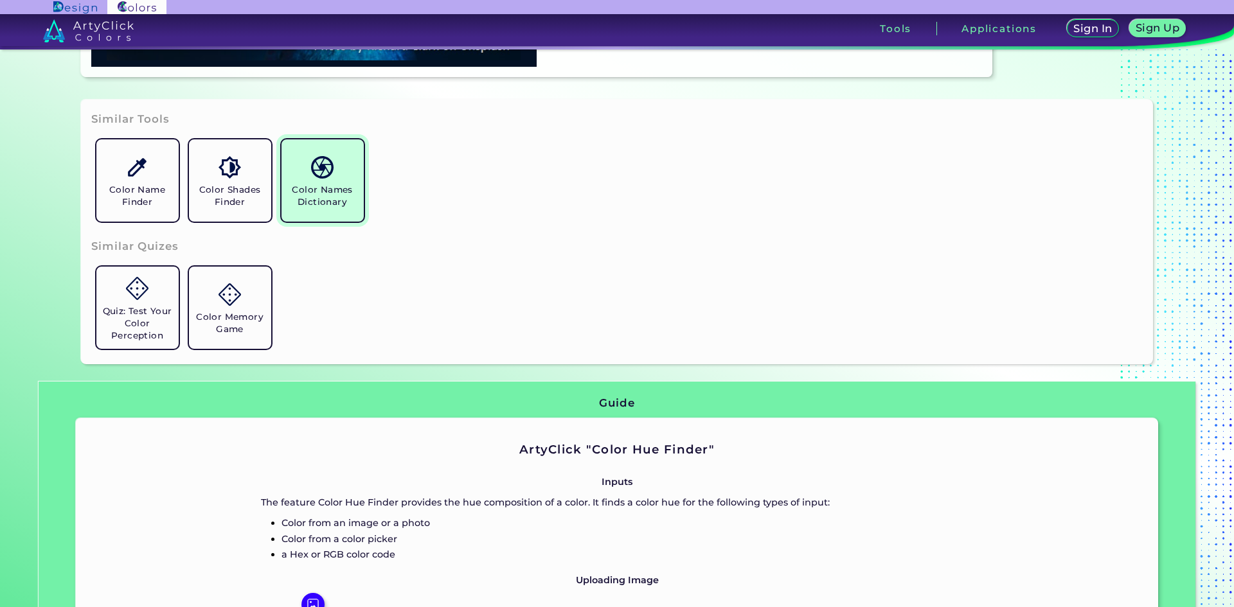
click at [336, 211] on link "Color Names Dictionary" at bounding box center [322, 180] width 93 height 93
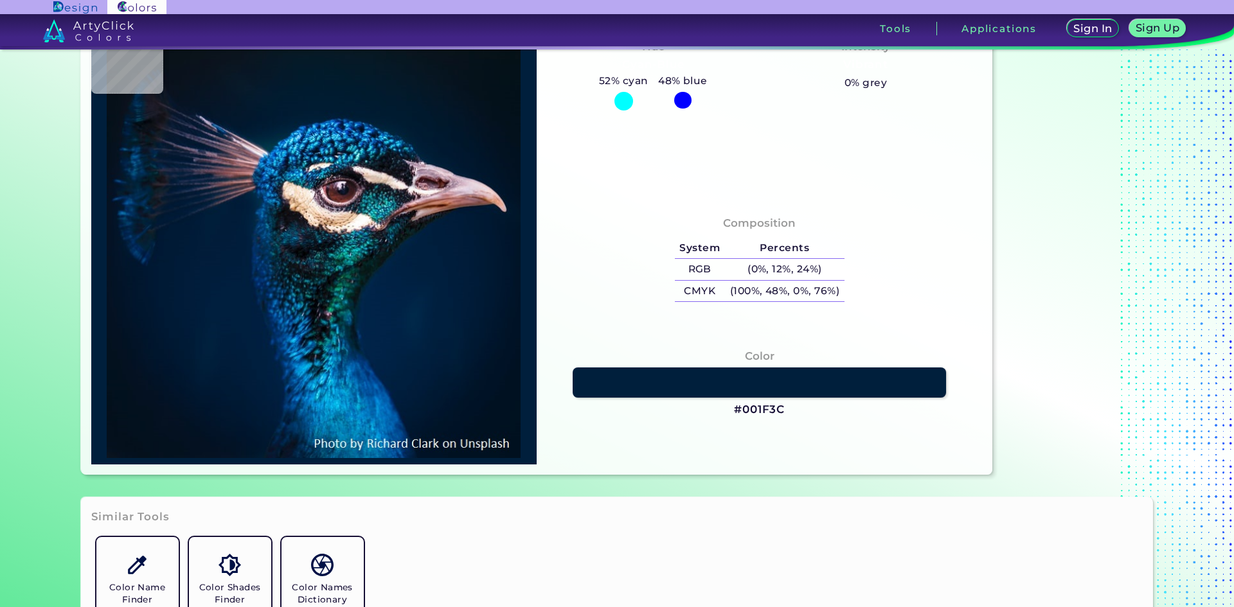
scroll to position [0, 0]
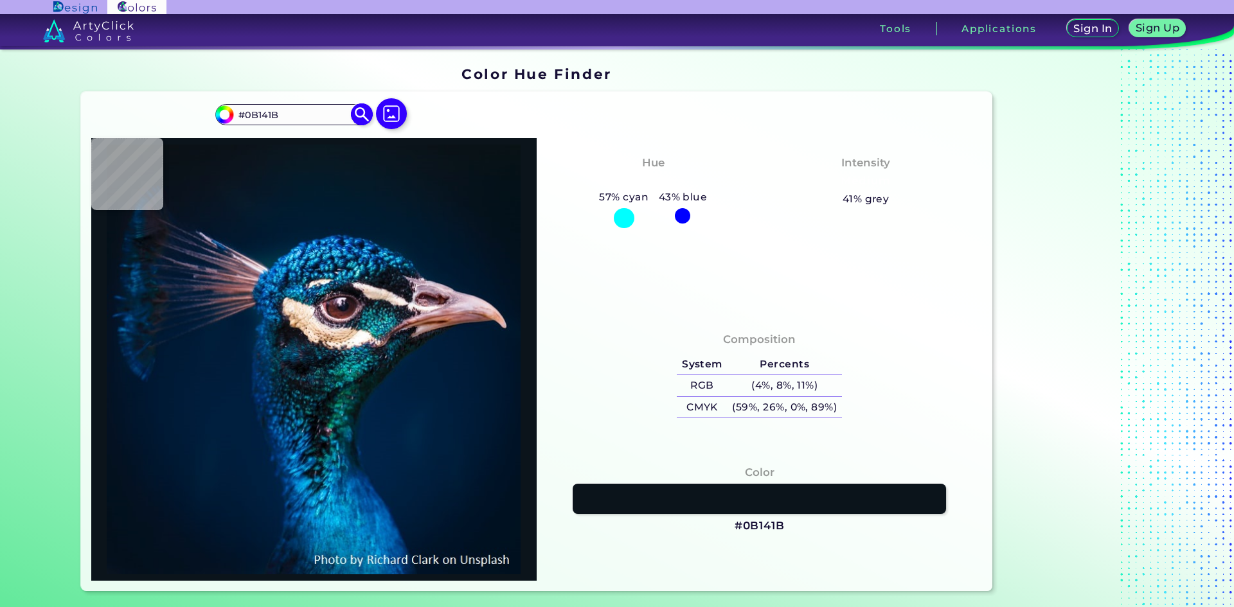
click at [287, 116] on input "#0B141B" at bounding box center [293, 114] width 120 height 17
click at [223, 112] on input "#0b141b" at bounding box center [223, 113] width 16 height 16
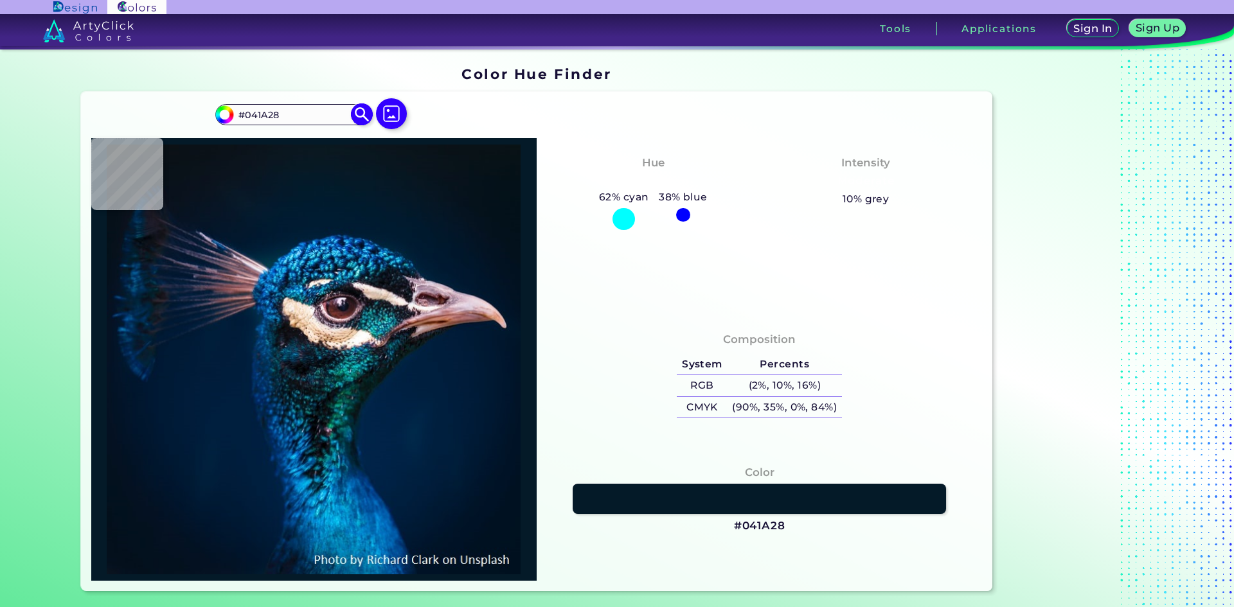
click at [226, 110] on input "#041a28" at bounding box center [223, 113] width 16 height 16
click at [390, 114] on img at bounding box center [391, 113] width 37 height 37
click at [0, 0] on input "file" at bounding box center [0, 0] width 0 height 0
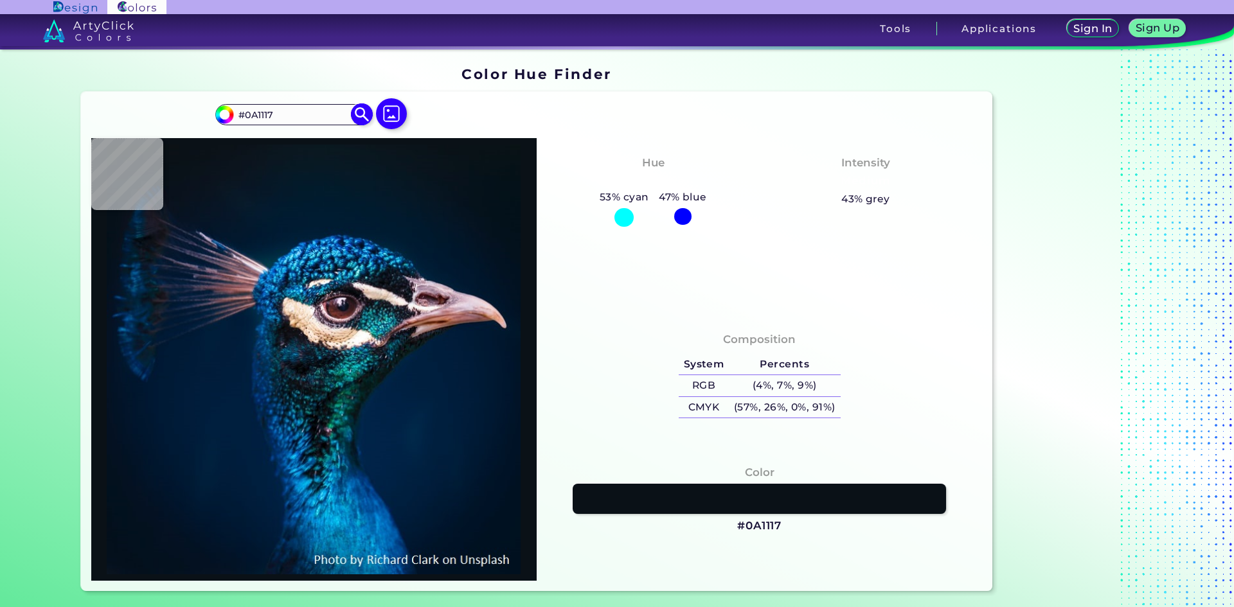
click at [326, 113] on input "#0A1117" at bounding box center [293, 114] width 120 height 17
click at [397, 113] on img at bounding box center [391, 113] width 37 height 37
click at [0, 0] on input "file" at bounding box center [0, 0] width 0 height 0
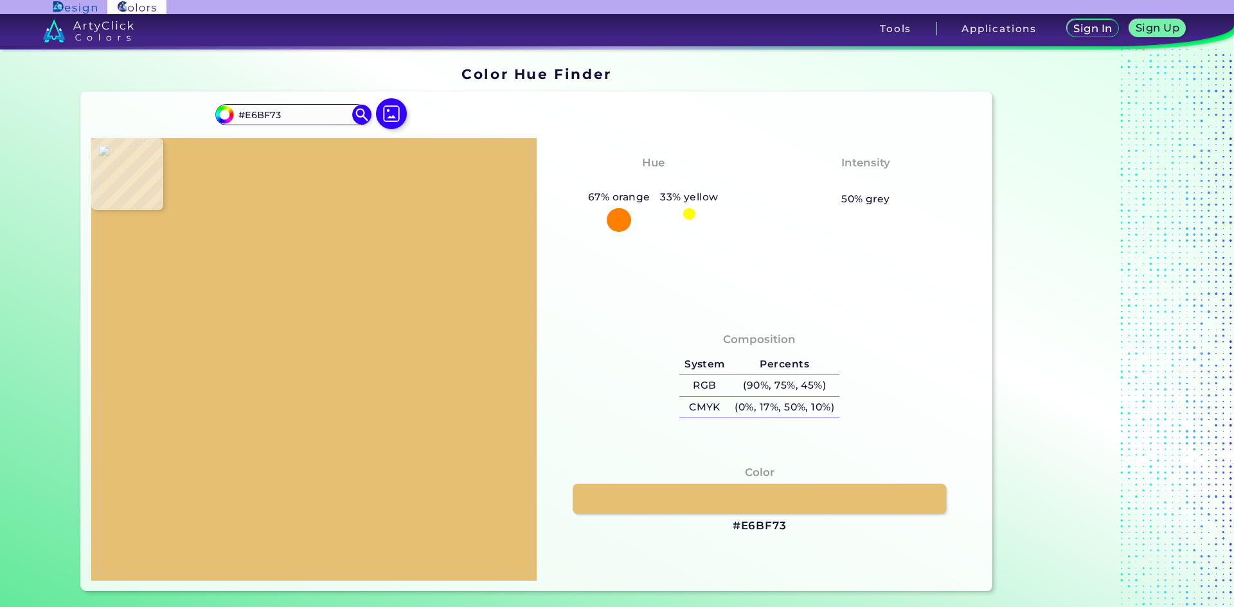
click at [271, 363] on img at bounding box center [314, 360] width 433 height 430
drag, startPoint x: 784, startPoint y: 526, endPoint x: 737, endPoint y: 526, distance: 46.9
click at [737, 526] on div "Color #E6BF73" at bounding box center [759, 499] width 425 height 82
copy h3 "E6BF73"
click at [684, 435] on div "Composition System Percents RGB (90%, 75%, 45%) CMYK (0%, 17%, 50%, 10%)" at bounding box center [759, 448] width 445 height 266
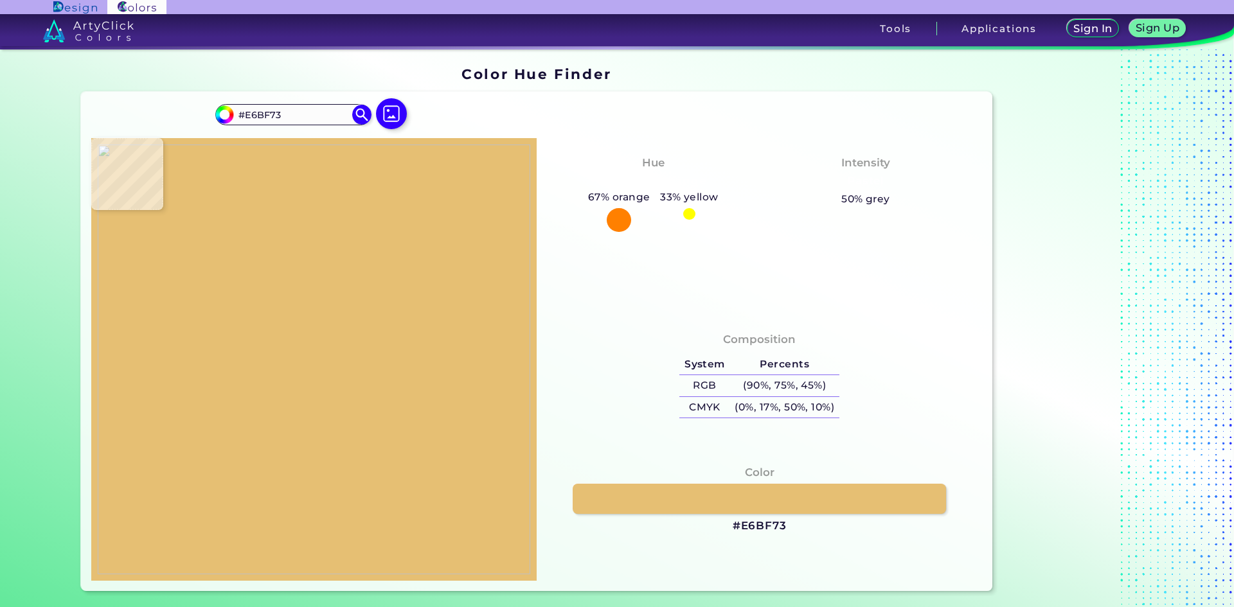
click at [272, 352] on img at bounding box center [314, 360] width 433 height 430
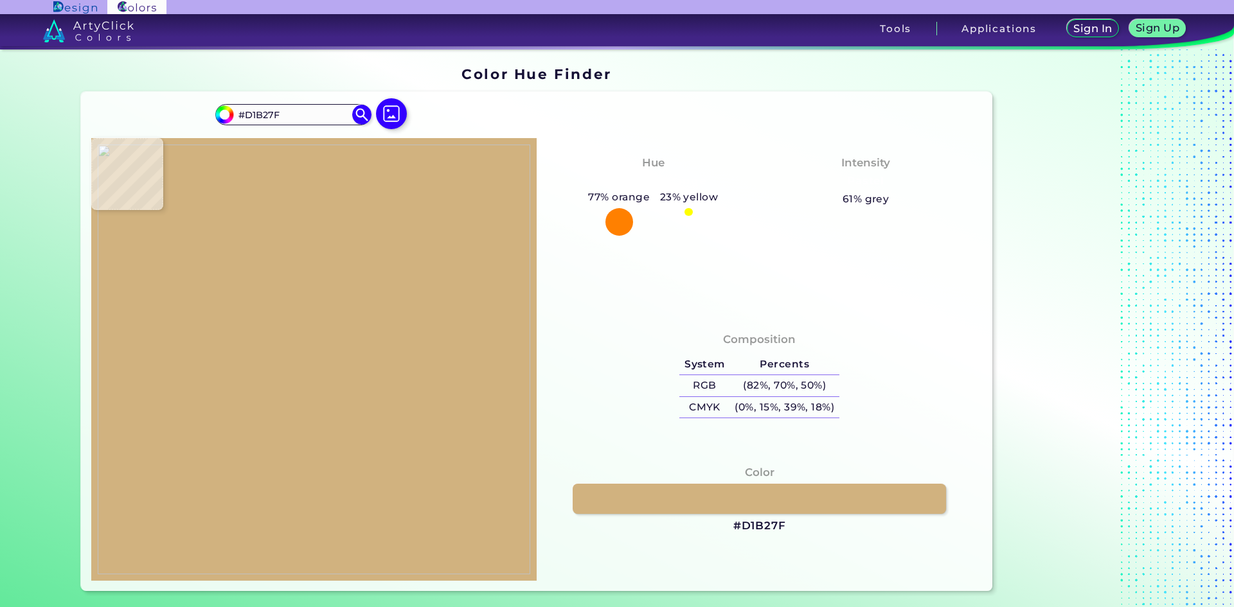
click at [263, 351] on img at bounding box center [314, 360] width 433 height 430
drag, startPoint x: 784, startPoint y: 525, endPoint x: 741, endPoint y: 526, distance: 43.1
click at [741, 526] on div "Color #D1B27F" at bounding box center [759, 499] width 425 height 82
copy h3 "D1B27F"
click at [262, 341] on img at bounding box center [314, 360] width 433 height 430
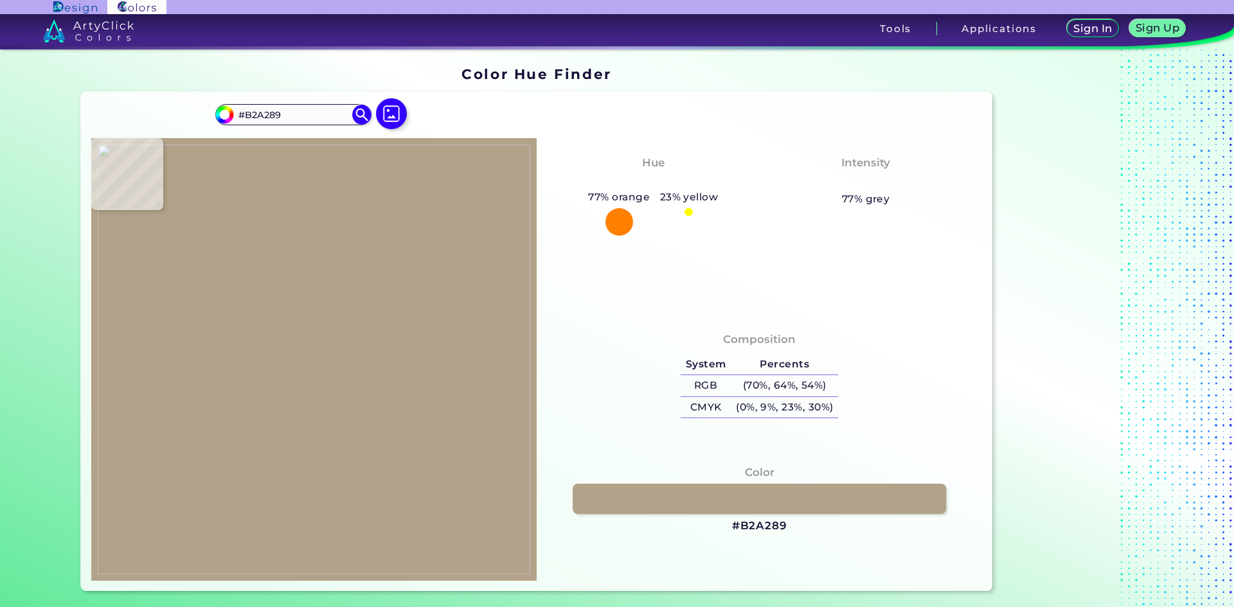
click at [262, 340] on img at bounding box center [314, 360] width 433 height 430
drag, startPoint x: 784, startPoint y: 523, endPoint x: 741, endPoint y: 525, distance: 42.5
click at [741, 525] on div "Color #B2A289" at bounding box center [759, 499] width 425 height 82
copy h3 "B2A289"
click at [266, 341] on img at bounding box center [314, 360] width 433 height 430
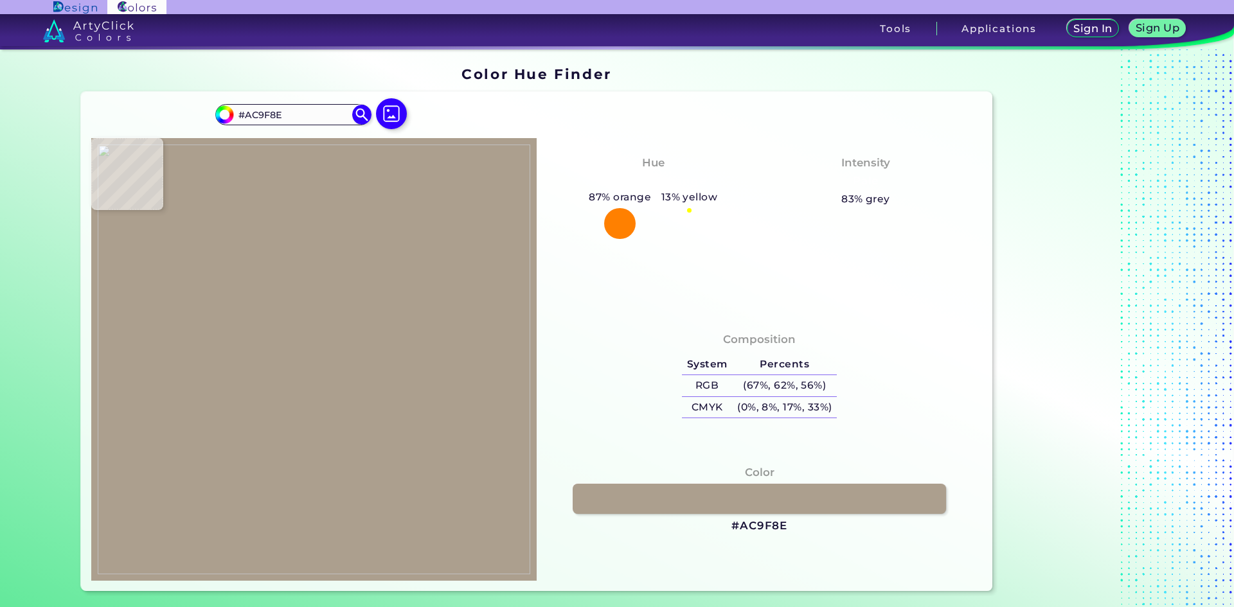
click at [263, 332] on img at bounding box center [314, 360] width 433 height 430
drag, startPoint x: 787, startPoint y: 524, endPoint x: 750, endPoint y: 523, distance: 37.3
click at [741, 523] on div "Color #AC9F8E" at bounding box center [759, 499] width 425 height 82
copy h3 "AC9F8E"
click at [262, 334] on img at bounding box center [314, 360] width 433 height 430
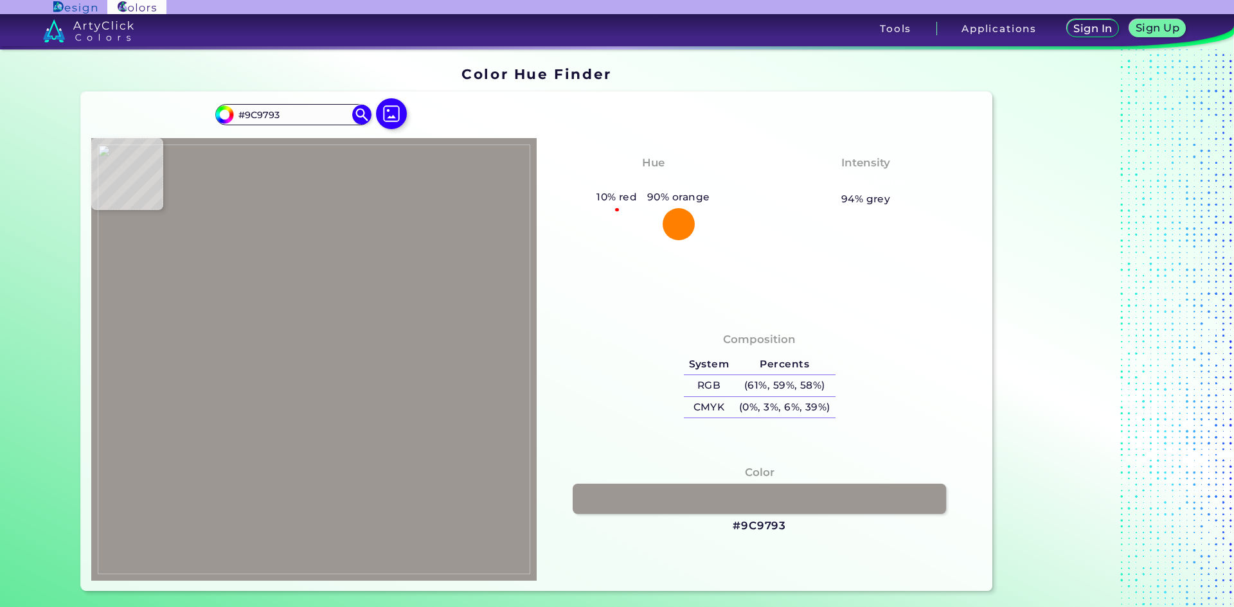
click at [263, 320] on img at bounding box center [314, 360] width 433 height 430
drag, startPoint x: 782, startPoint y: 526, endPoint x: 741, endPoint y: 528, distance: 41.8
click at [741, 528] on h3 "#9C9793" at bounding box center [759, 526] width 53 height 15
copy h3 "9C9793"
click at [255, 315] on img at bounding box center [314, 360] width 433 height 430
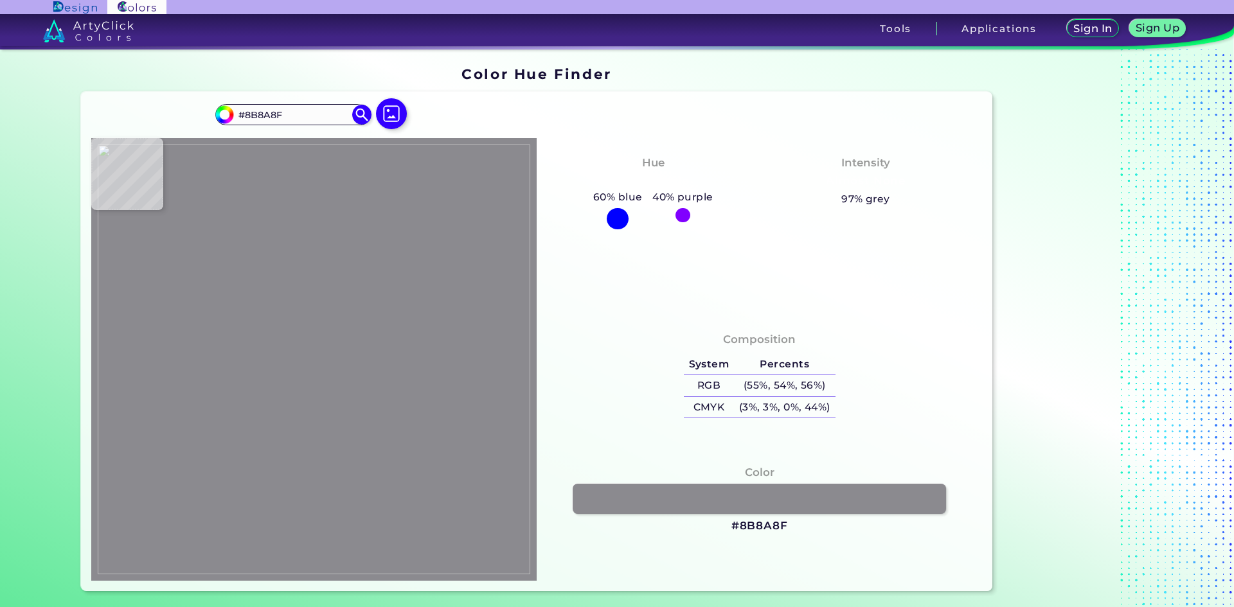
click at [262, 309] on img at bounding box center [314, 360] width 433 height 430
drag, startPoint x: 785, startPoint y: 527, endPoint x: 741, endPoint y: 529, distance: 44.4
click at [741, 529] on div "Color #8B8A8F" at bounding box center [759, 499] width 425 height 82
copy h3 "8B8A8F"
click at [265, 311] on img at bounding box center [314, 360] width 433 height 430
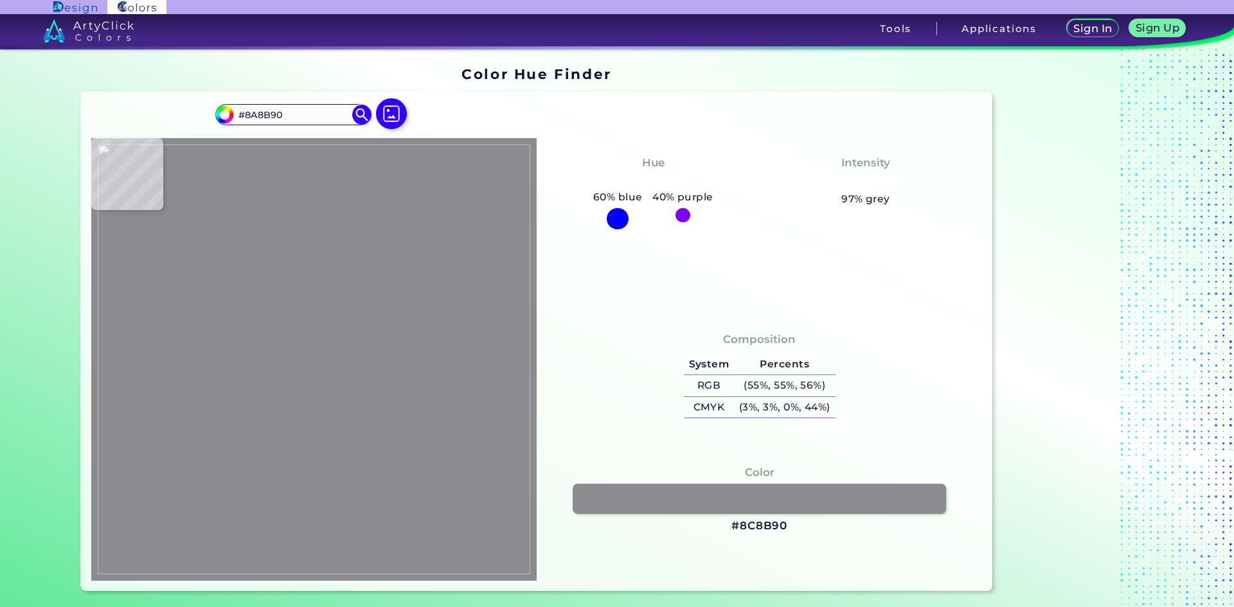
click at [265, 309] on img at bounding box center [314, 360] width 433 height 430
drag, startPoint x: 785, startPoint y: 527, endPoint x: 737, endPoint y: 530, distance: 48.3
click at [737, 530] on div "Color #8A8B90" at bounding box center [759, 499] width 425 height 82
copy h3 "8A8B90"
click at [267, 287] on img at bounding box center [314, 360] width 433 height 430
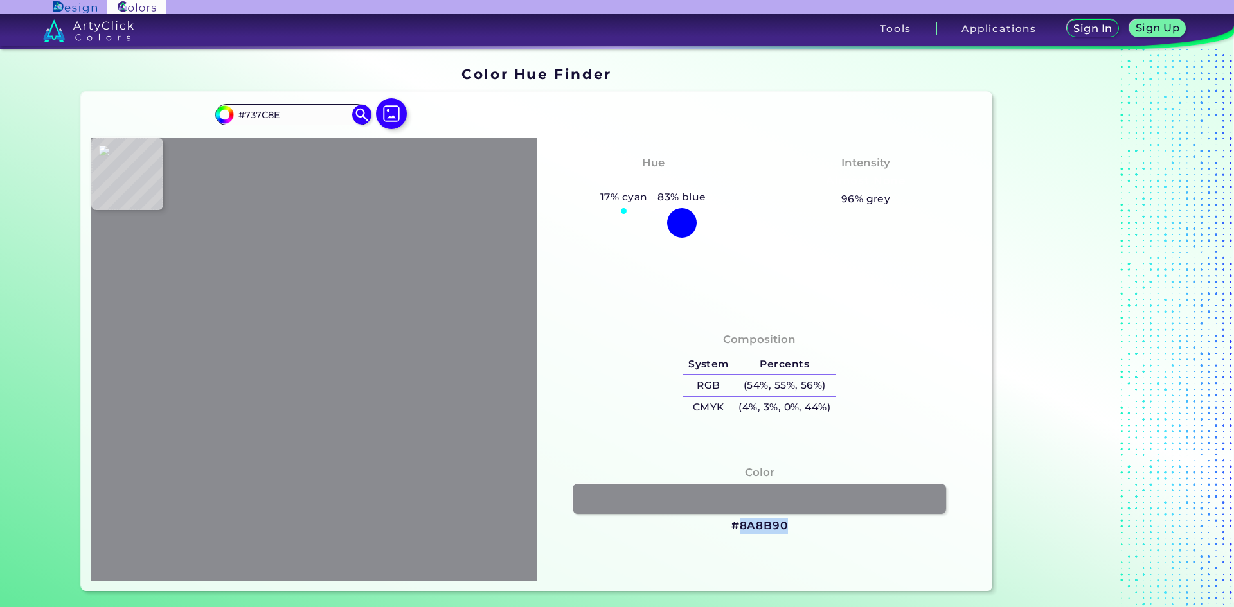
click at [266, 285] on img at bounding box center [314, 360] width 433 height 430
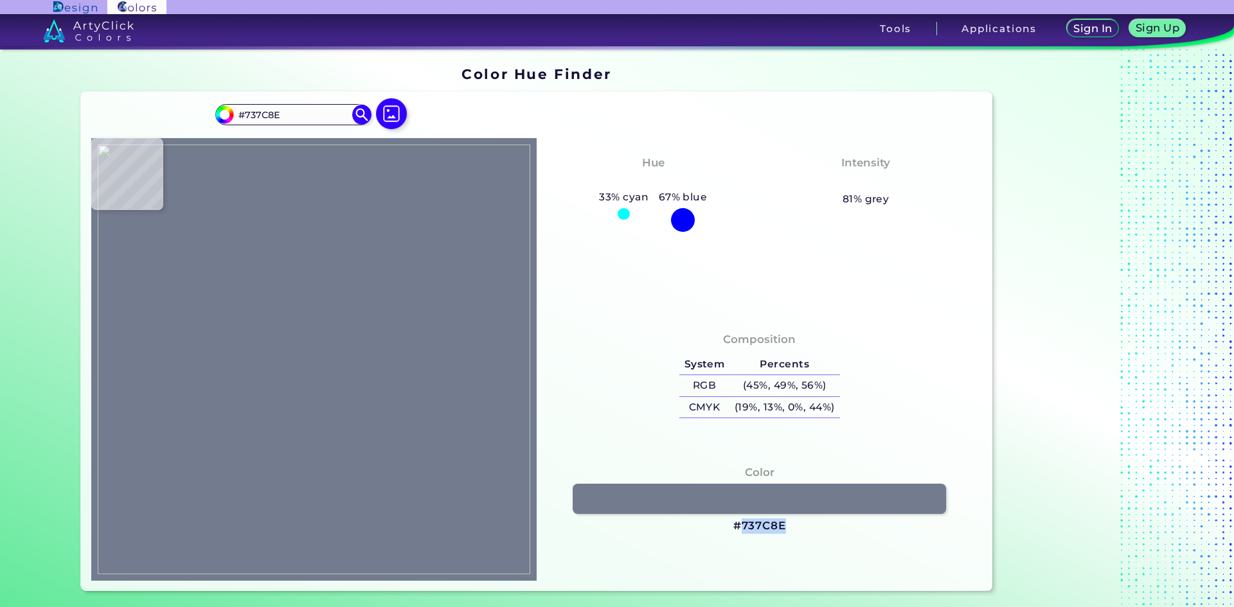
drag, startPoint x: 785, startPoint y: 522, endPoint x: 740, endPoint y: 528, distance: 45.4
click at [740, 528] on div "Color #737C8E" at bounding box center [759, 499] width 425 height 82
copy h3 "737C8E"
click at [278, 264] on img at bounding box center [314, 360] width 433 height 430
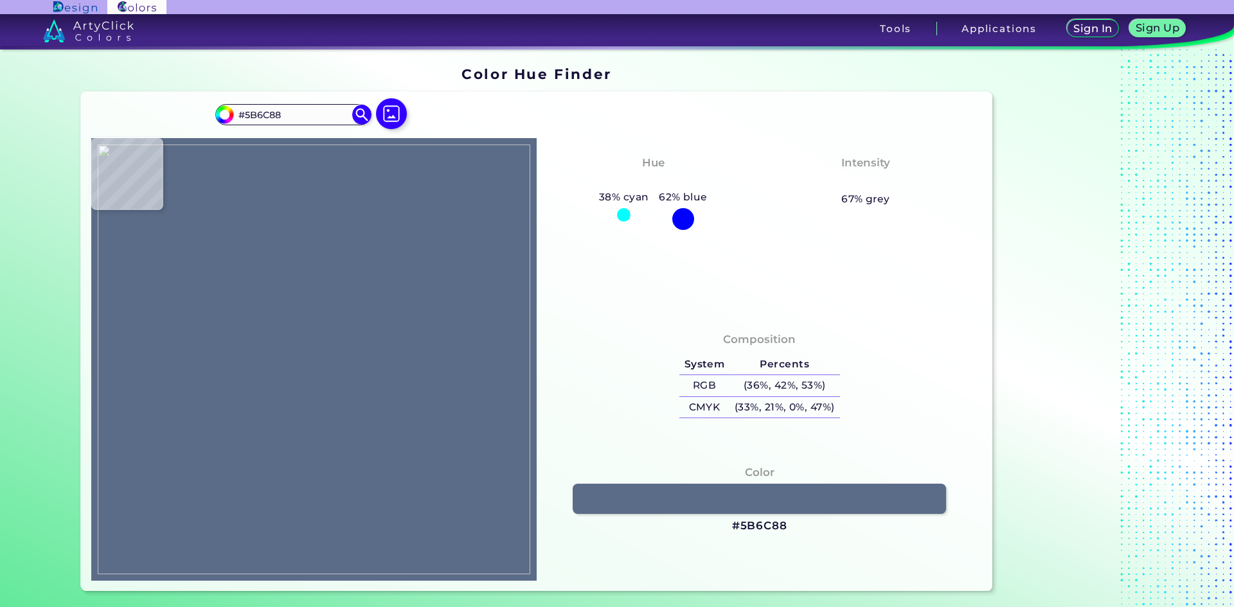
click at [274, 255] on img at bounding box center [314, 360] width 433 height 430
drag, startPoint x: 782, startPoint y: 523, endPoint x: 739, endPoint y: 527, distance: 43.9
click at [739, 527] on div "Color #5B6C88" at bounding box center [759, 499] width 425 height 82
copy h3 "5B6C88"
click at [286, 260] on img at bounding box center [314, 360] width 433 height 430
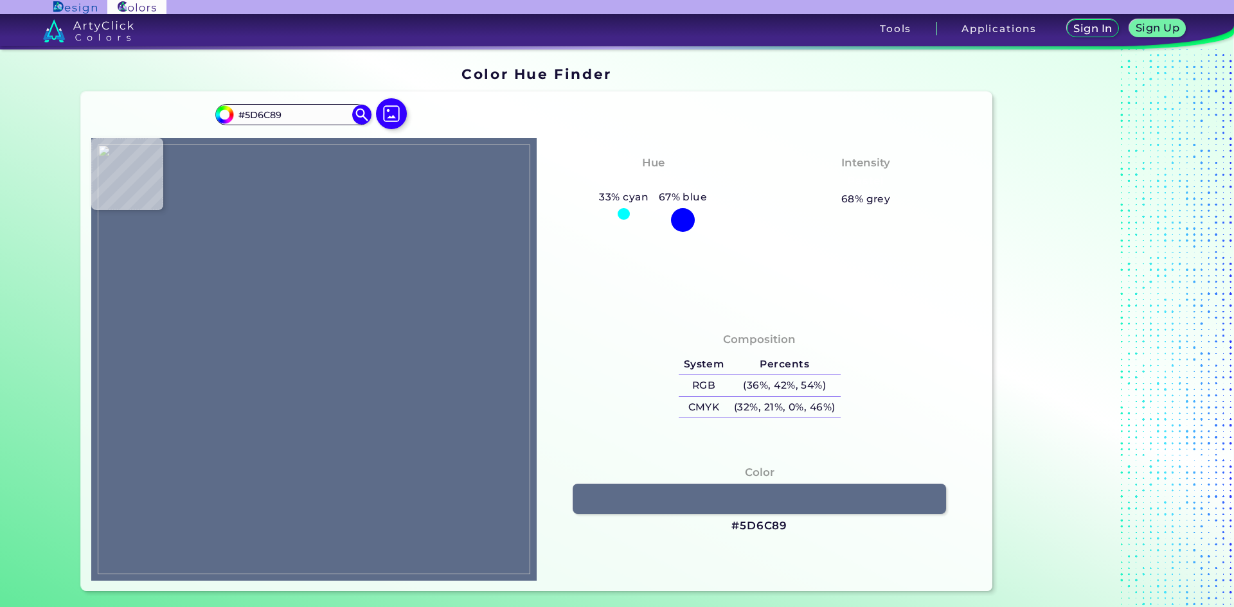
click at [283, 255] on img at bounding box center [314, 360] width 433 height 430
click at [280, 254] on img at bounding box center [314, 360] width 433 height 430
click at [278, 251] on img at bounding box center [314, 360] width 433 height 430
click at [251, 251] on img at bounding box center [314, 360] width 433 height 430
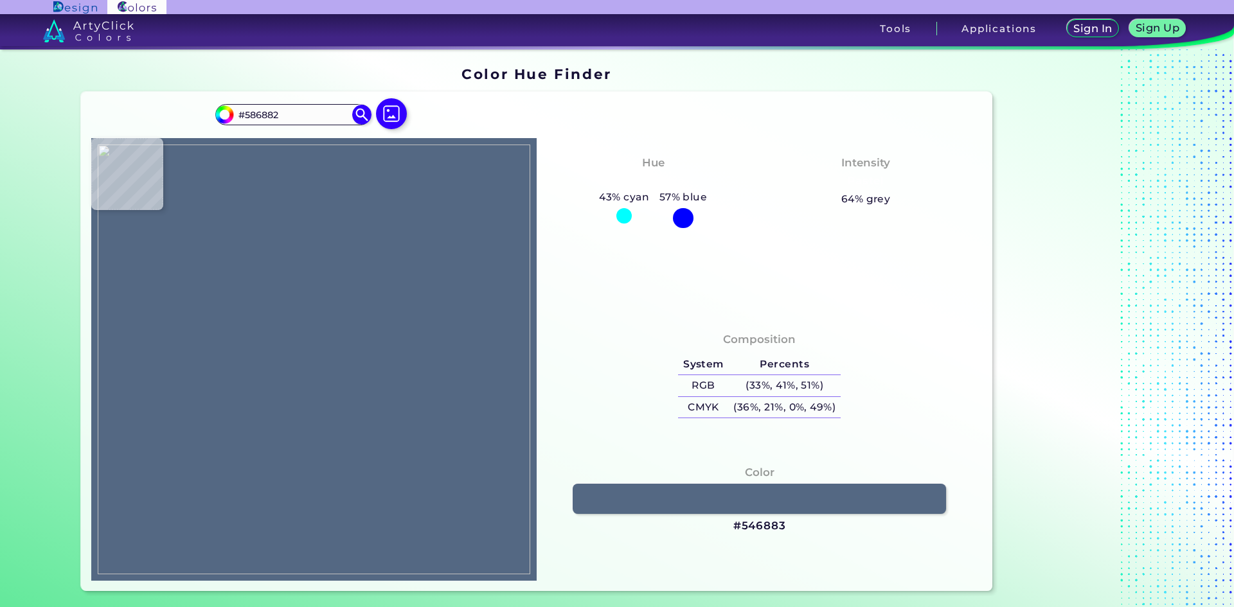
click at [231, 258] on img at bounding box center [314, 360] width 433 height 430
drag, startPoint x: 788, startPoint y: 526, endPoint x: 741, endPoint y: 526, distance: 46.9
click at [741, 526] on div "Color #586882" at bounding box center [759, 499] width 425 height 82
copy h3 "586882"
click at [211, 278] on img at bounding box center [314, 360] width 433 height 430
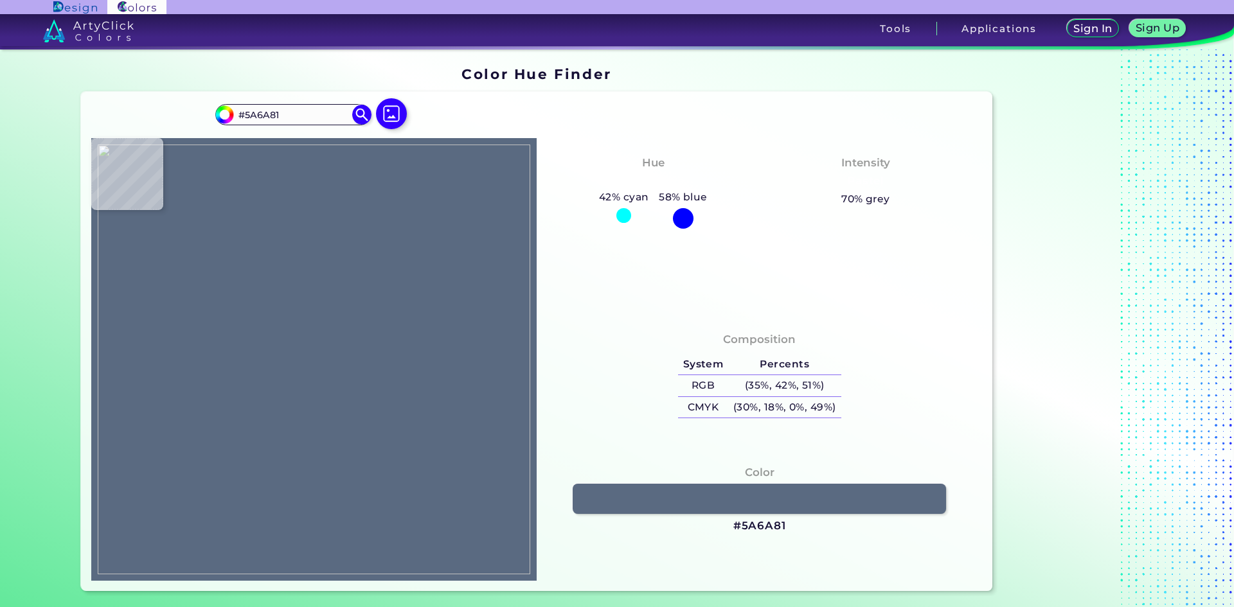
click at [206, 267] on img at bounding box center [314, 360] width 433 height 430
click at [178, 256] on img at bounding box center [314, 360] width 433 height 430
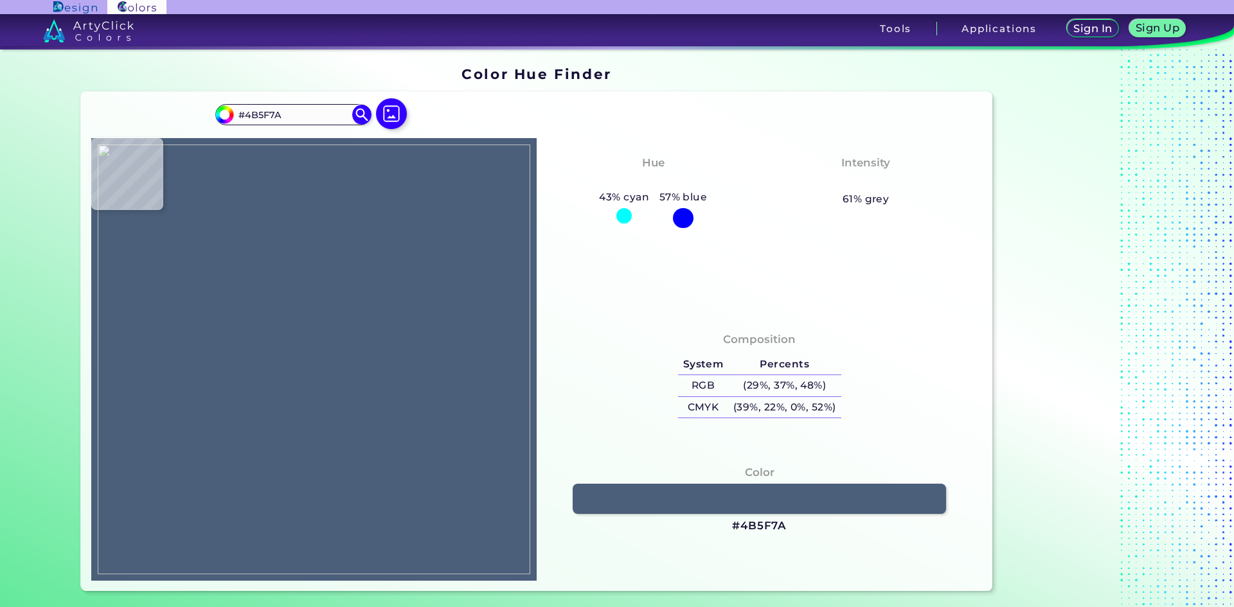
click at [175, 257] on img at bounding box center [314, 360] width 433 height 430
click at [164, 255] on img at bounding box center [314, 360] width 433 height 430
click at [154, 254] on img at bounding box center [314, 360] width 433 height 430
drag, startPoint x: 771, startPoint y: 525, endPoint x: 740, endPoint y: 526, distance: 30.9
click at [740, 526] on div "Color #445879" at bounding box center [759, 499] width 425 height 82
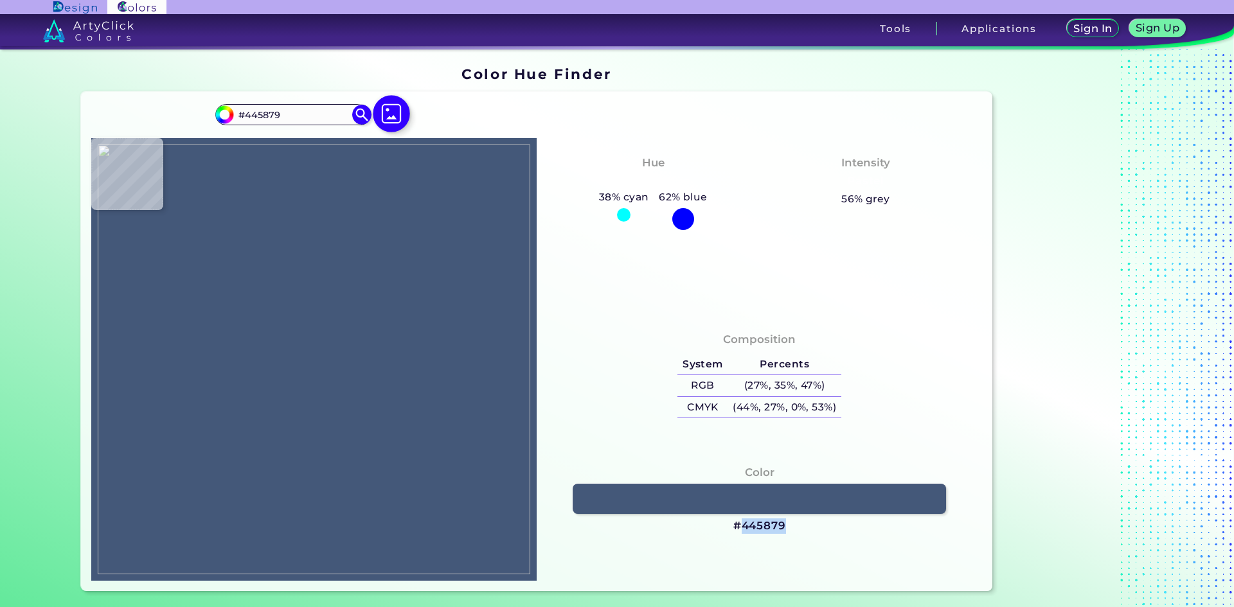
click at [386, 116] on img at bounding box center [391, 113] width 37 height 37
click at [0, 0] on input "file" at bounding box center [0, 0] width 0 height 0
